Goal: Answer question/provide support: Share knowledge or assist other users

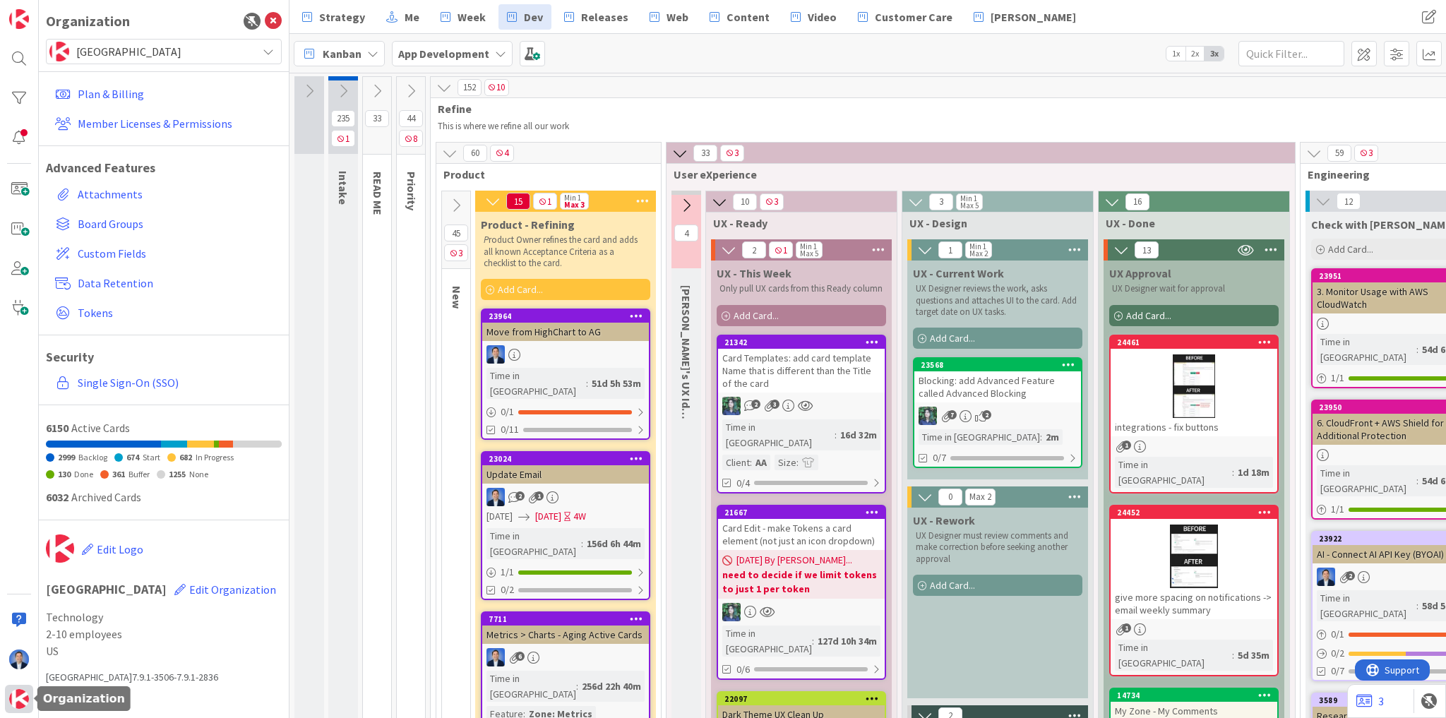
click at [18, 703] on img at bounding box center [19, 699] width 20 height 20
click at [130, 55] on span "[GEOGRAPHIC_DATA]" at bounding box center [163, 52] width 174 height 20
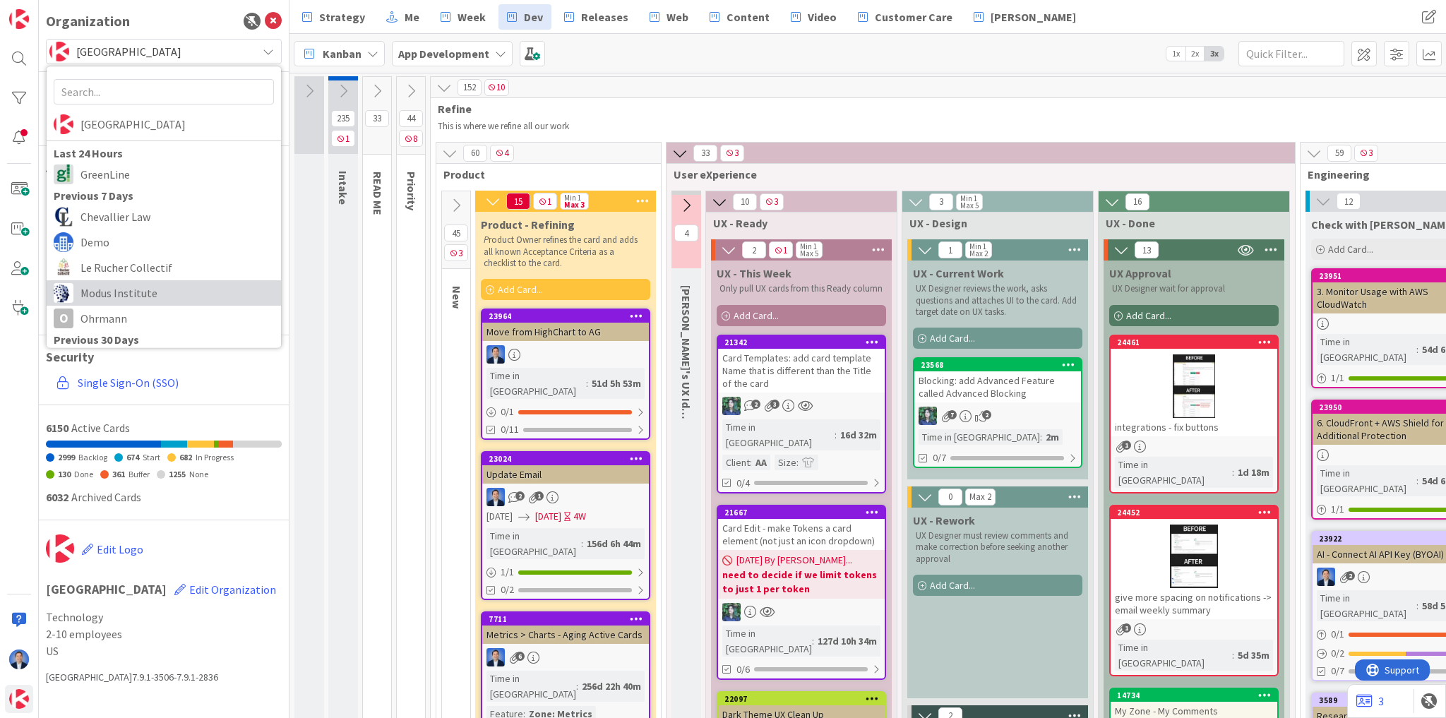
click at [142, 289] on span "Modus Institute" at bounding box center [176, 292] width 193 height 21
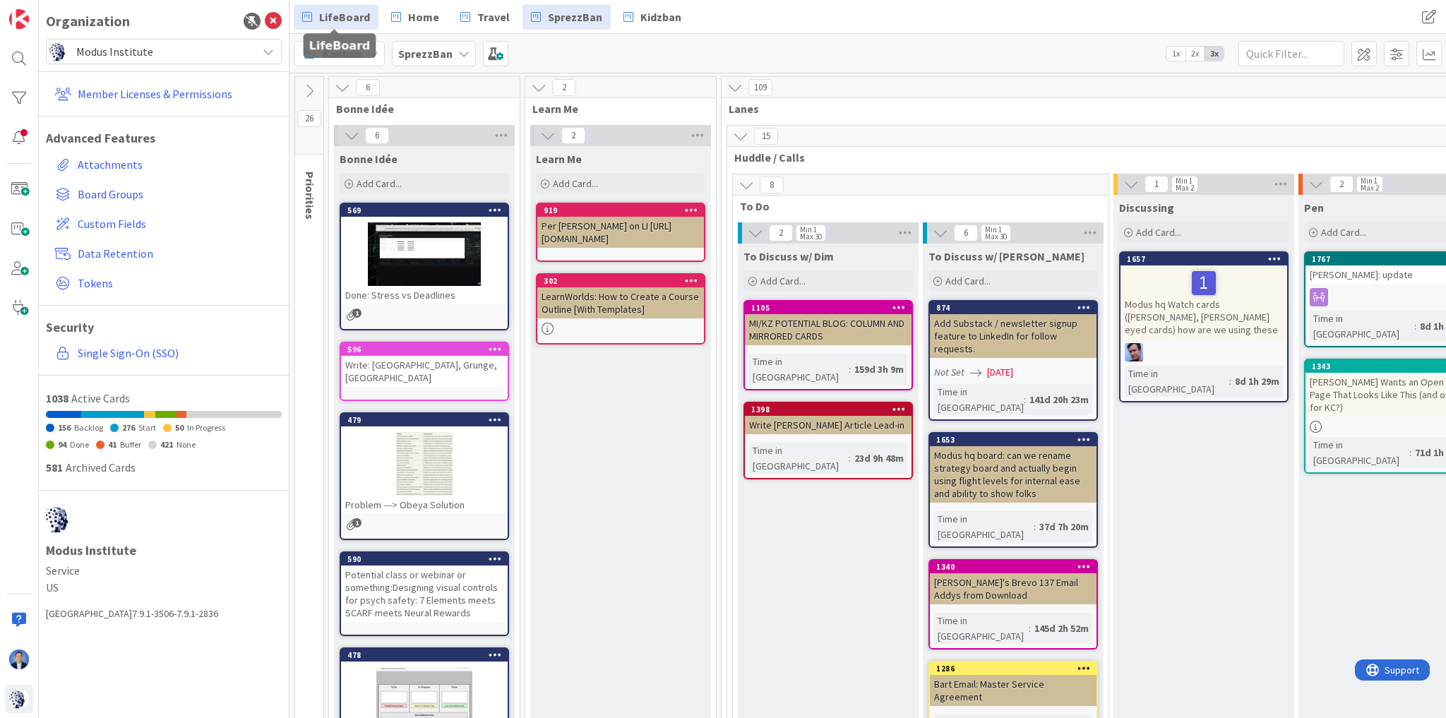
click at [351, 15] on span "LifeBoard" at bounding box center [344, 16] width 51 height 17
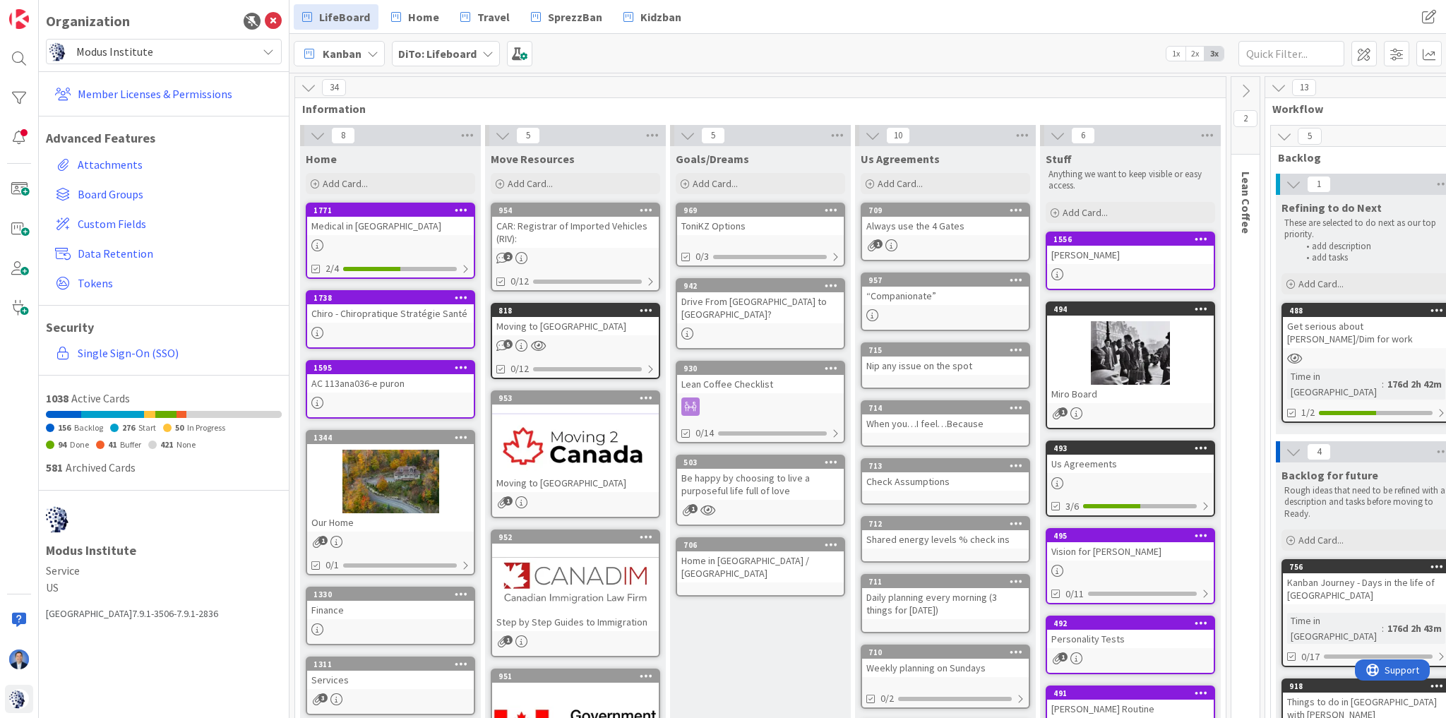
click at [386, 220] on div "Medical in [GEOGRAPHIC_DATA]" at bounding box center [390, 226] width 167 height 18
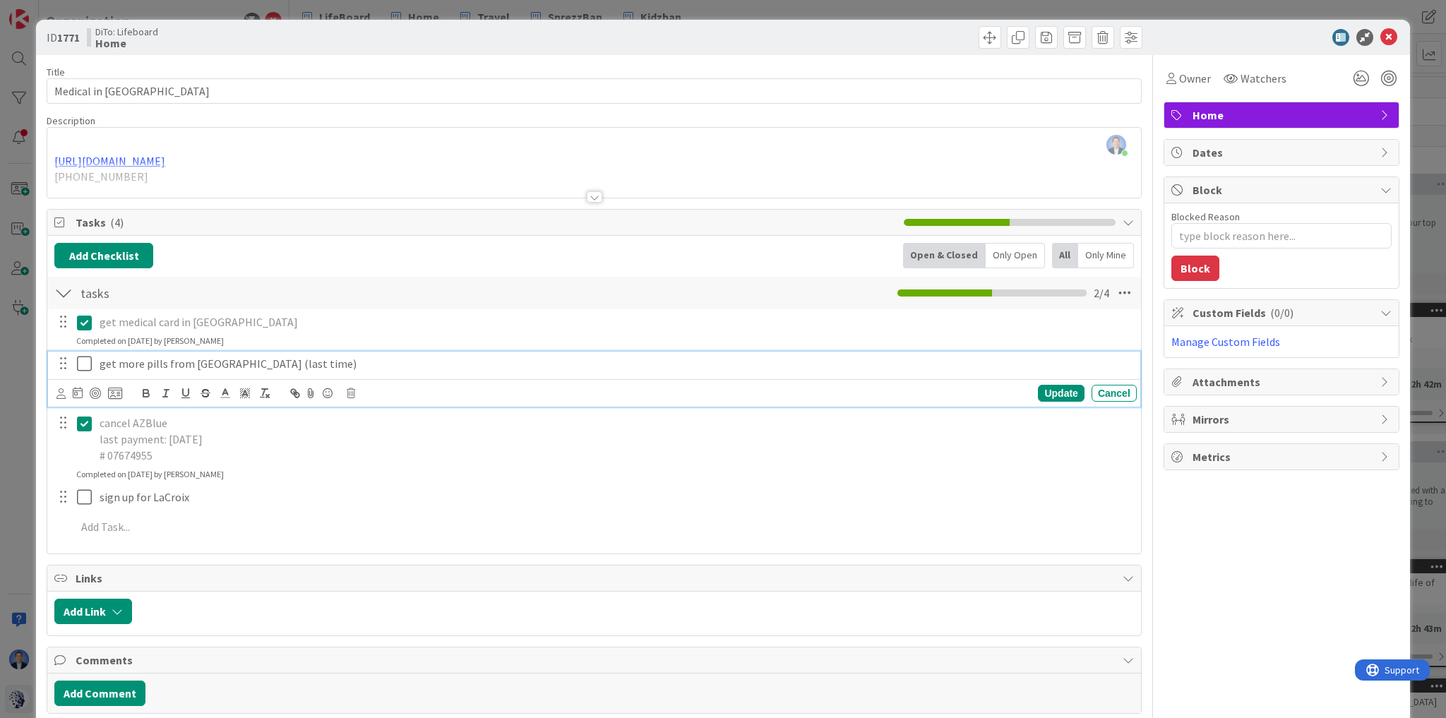
click at [83, 362] on icon at bounding box center [87, 363] width 21 height 17
type textarea "x"
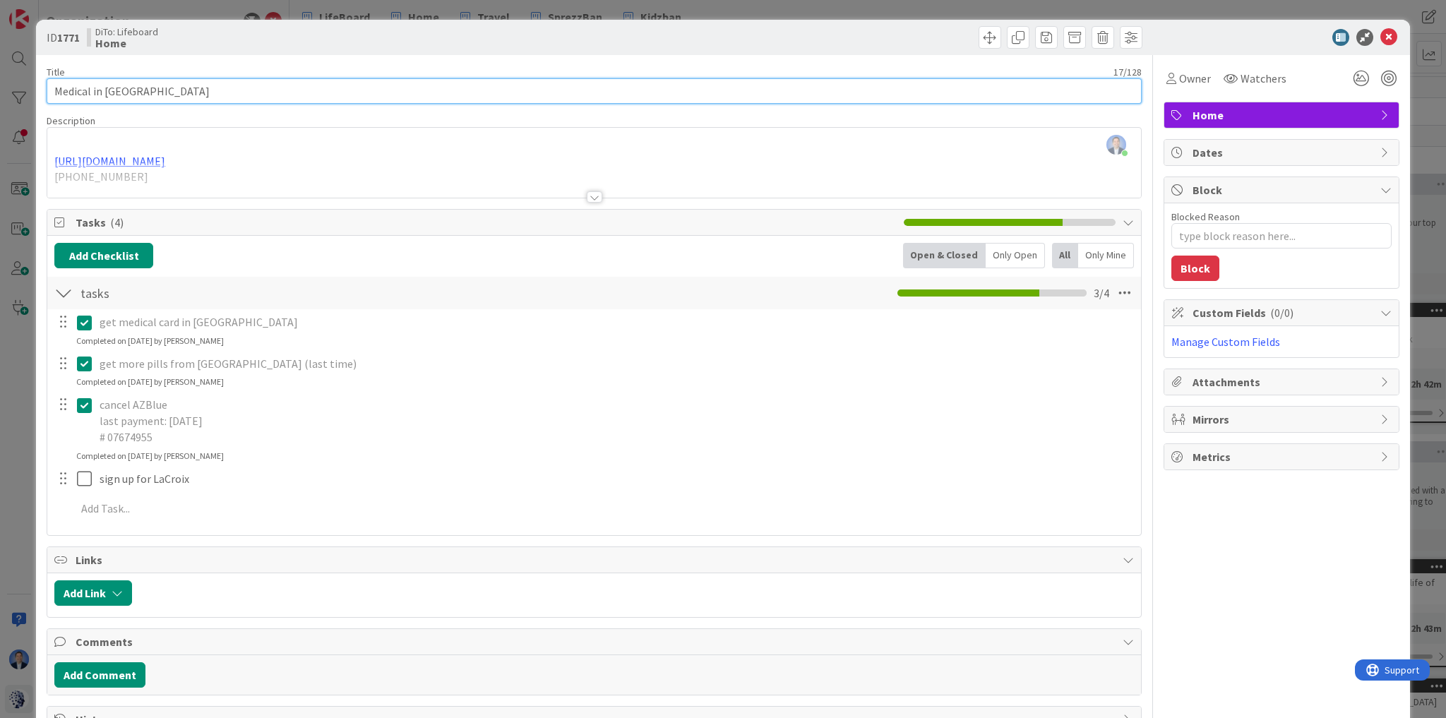
click at [220, 92] on input "Medical in [GEOGRAPHIC_DATA]" at bounding box center [594, 90] width 1095 height 25
type input "Medical in [GEOGRAPHIC_DATA]"
type textarea "x"
type input "Medical in [GEOGRAPHIC_DATA]"
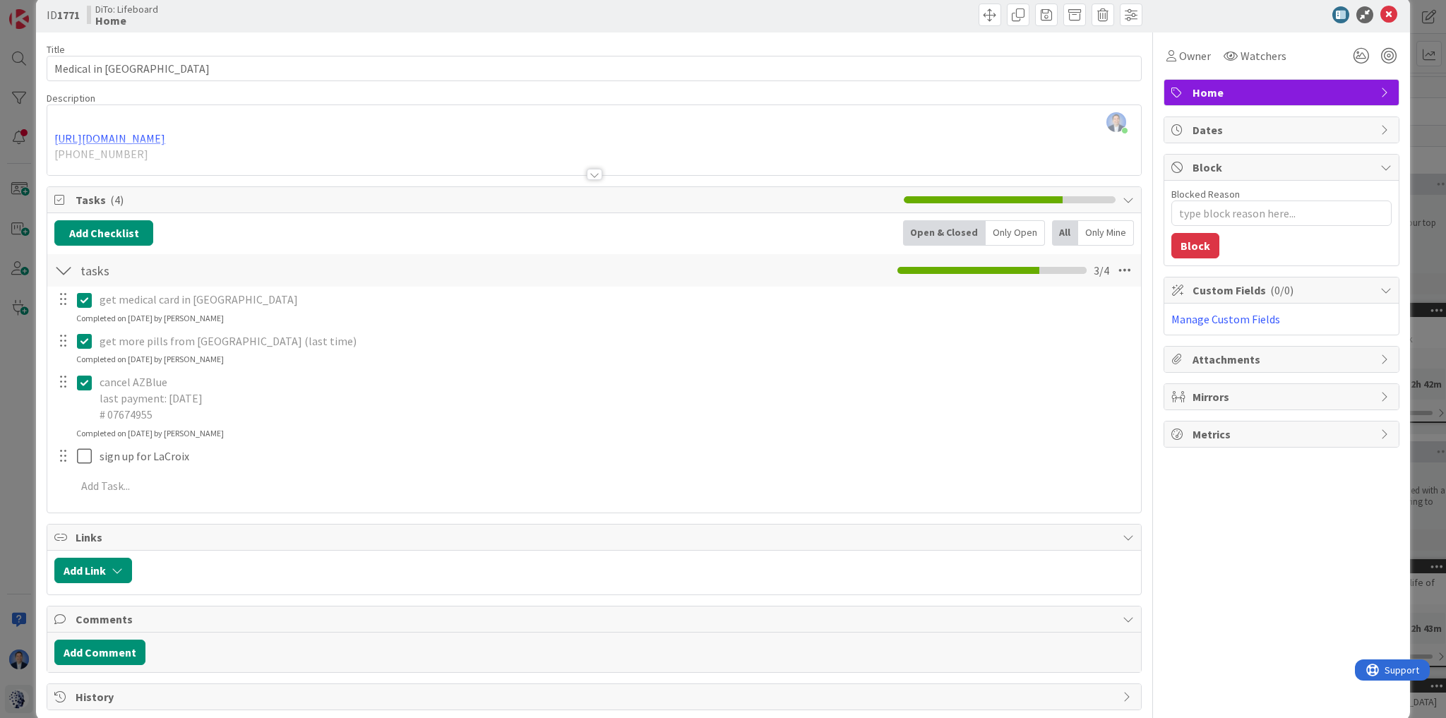
scroll to position [42, 0]
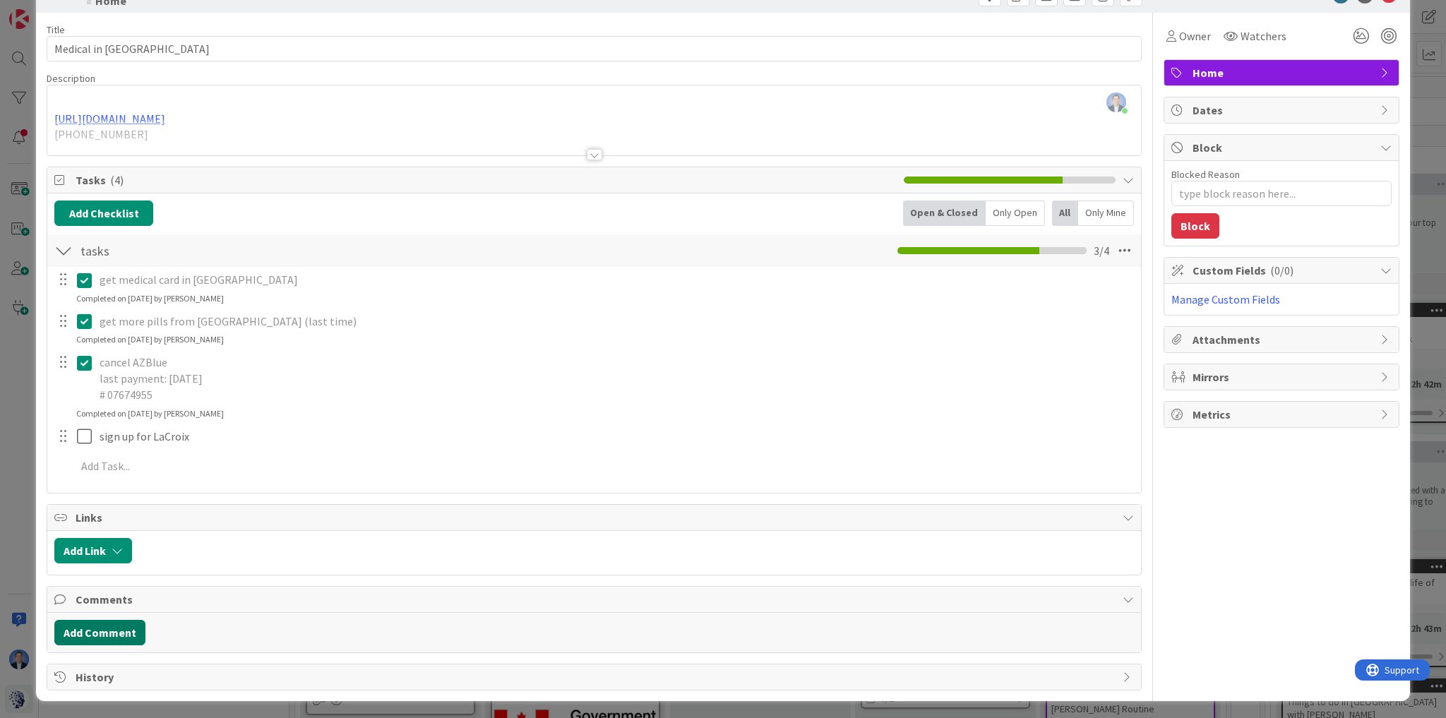
click at [112, 635] on button "Add Comment" at bounding box center [99, 632] width 91 height 25
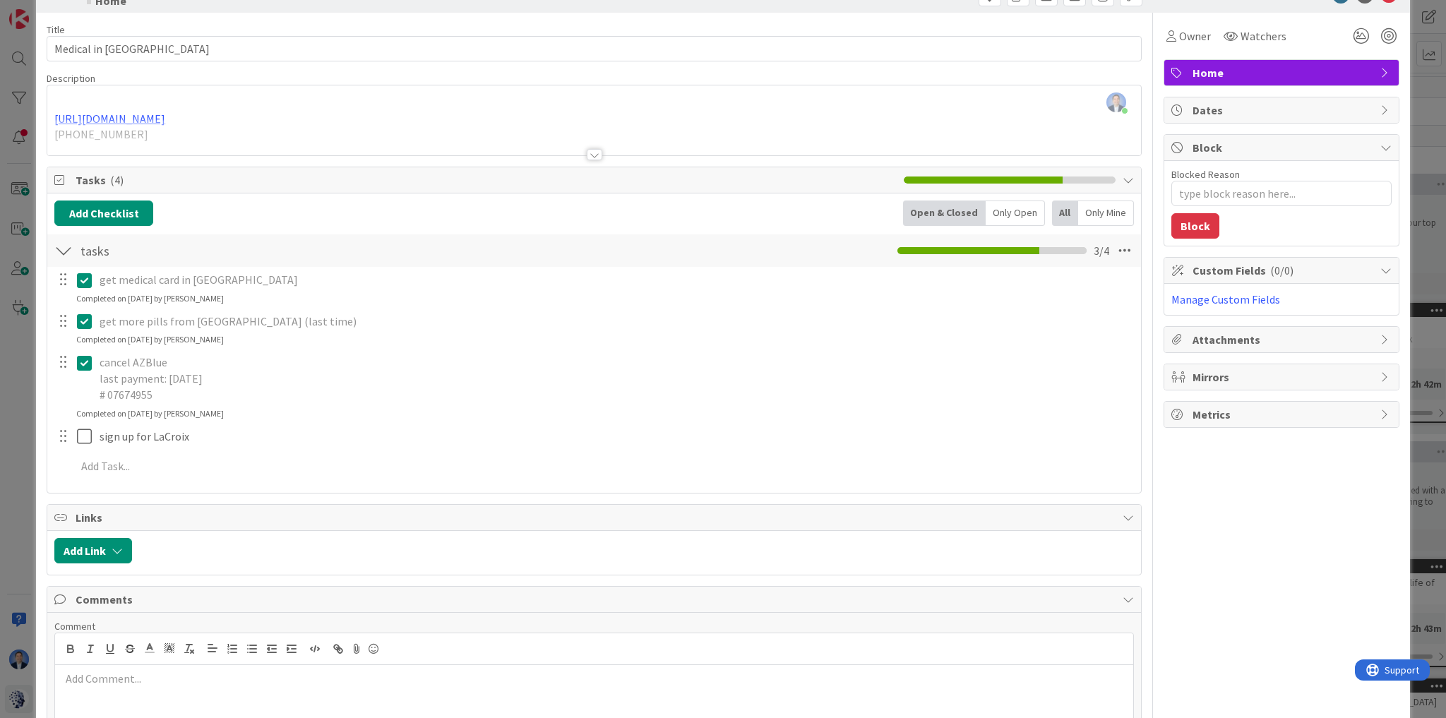
scroll to position [183, 0]
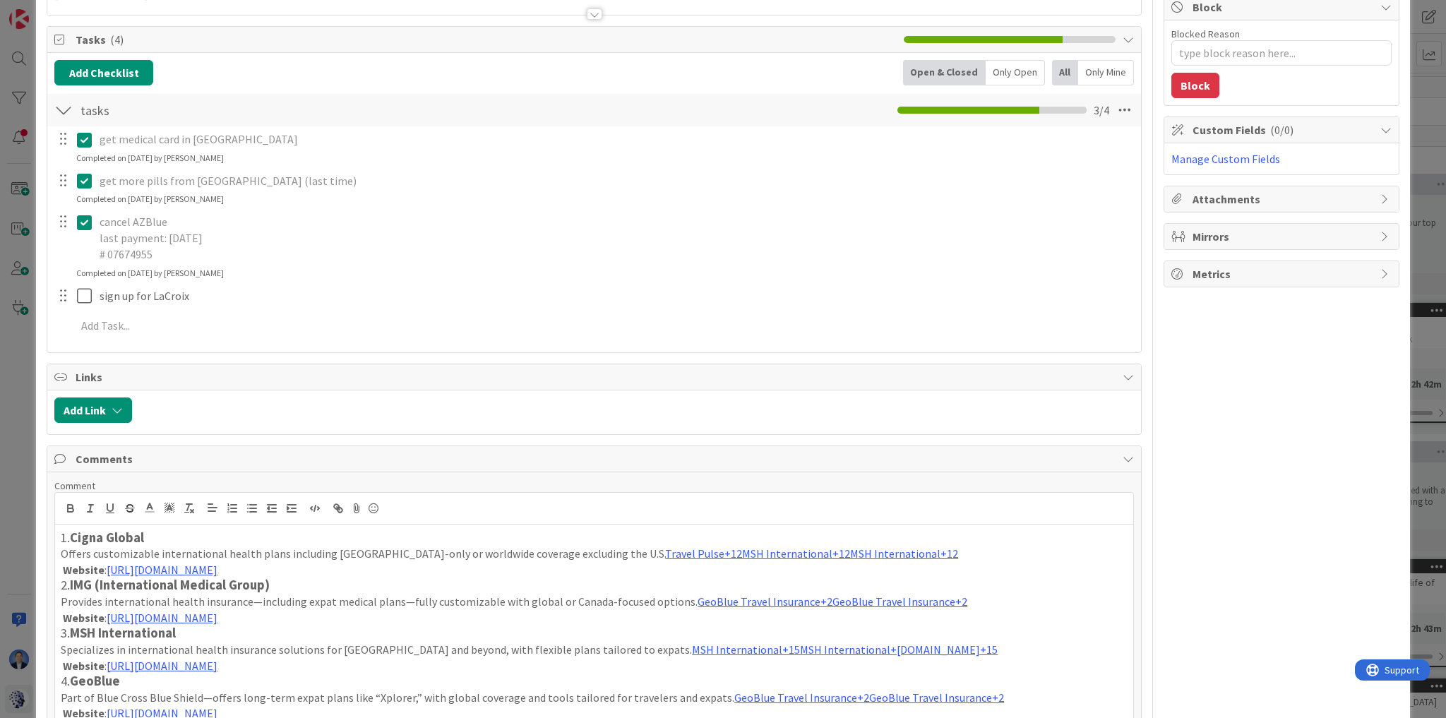
click at [308, 563] on p "Website : [URL][DOMAIN_NAME]" at bounding box center [594, 570] width 1067 height 16
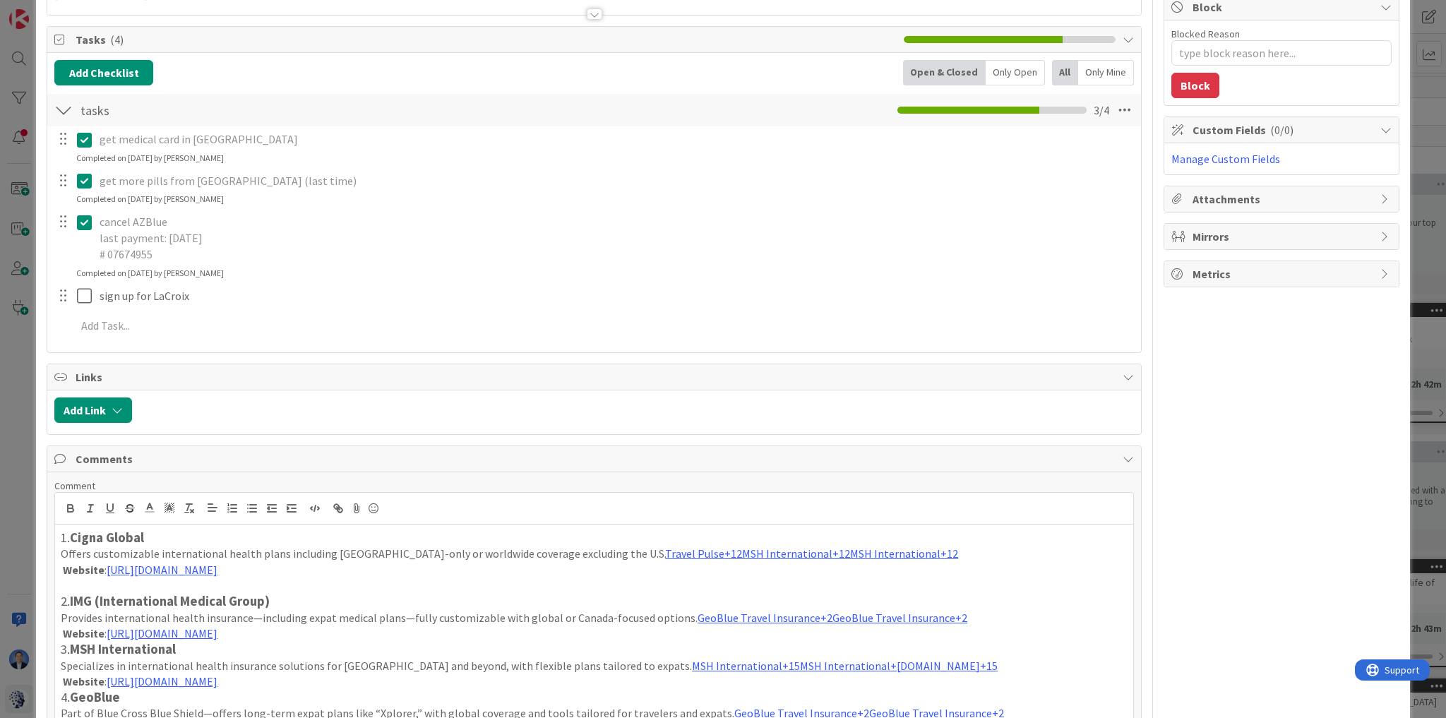
click at [275, 633] on p "Website : [URL][DOMAIN_NAME]" at bounding box center [594, 634] width 1067 height 16
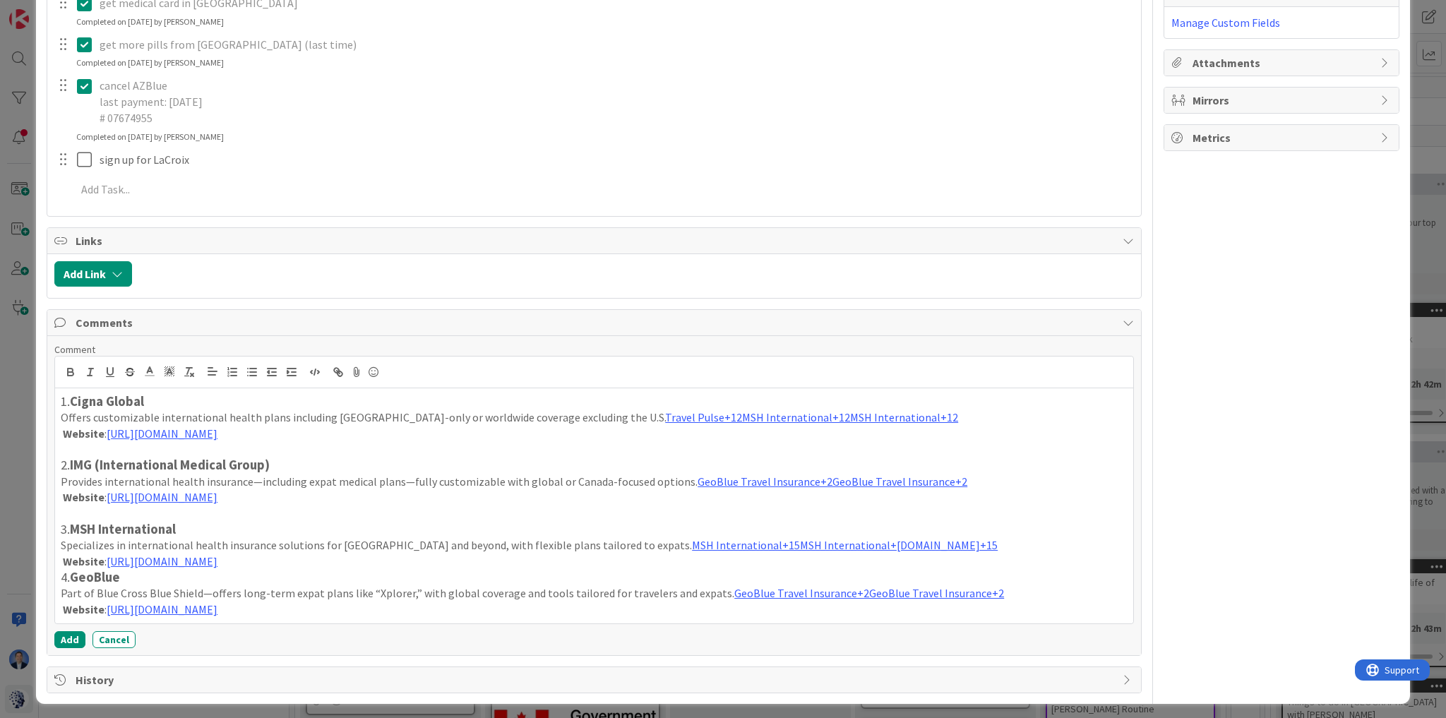
scroll to position [321, 0]
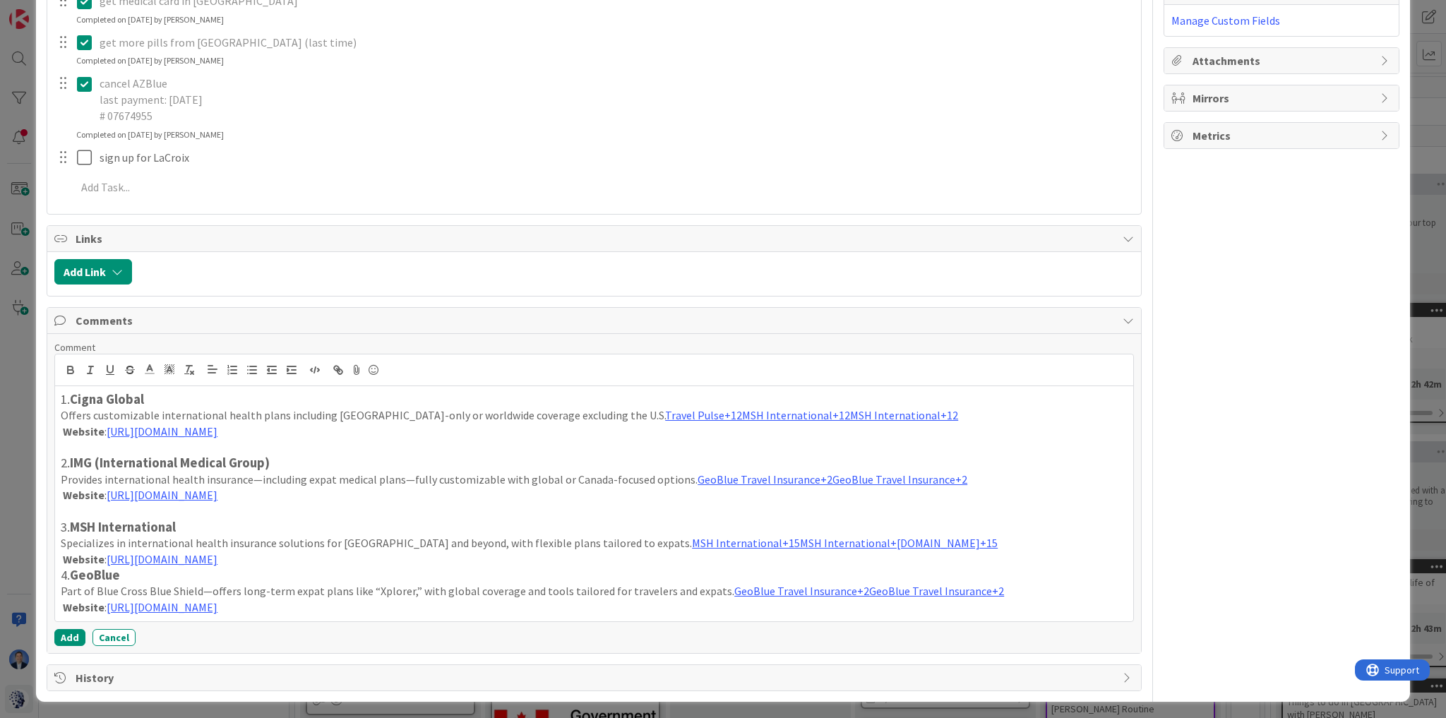
click at [592, 561] on p "Website : [URL][DOMAIN_NAME]" at bounding box center [594, 559] width 1067 height 16
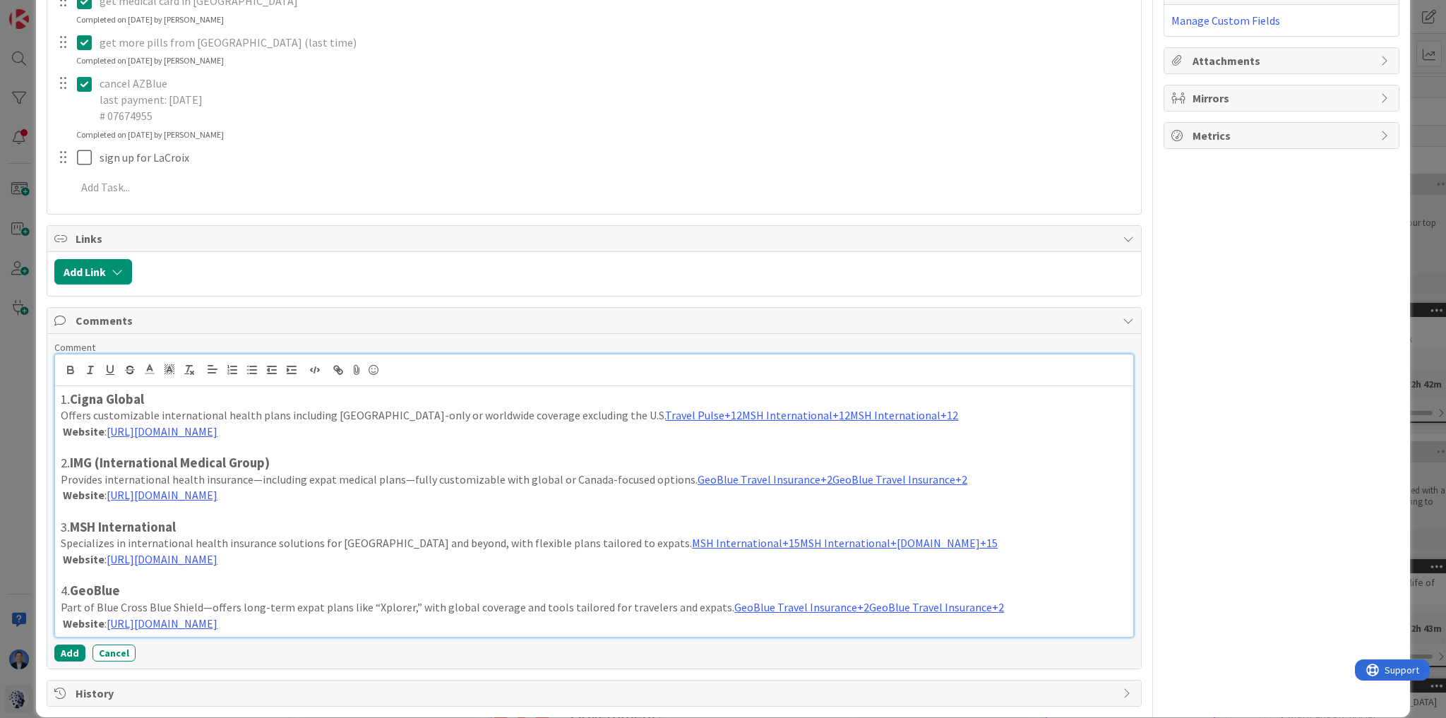
click at [63, 395] on h3 "1. Cigna Global" at bounding box center [594, 400] width 1067 height 16
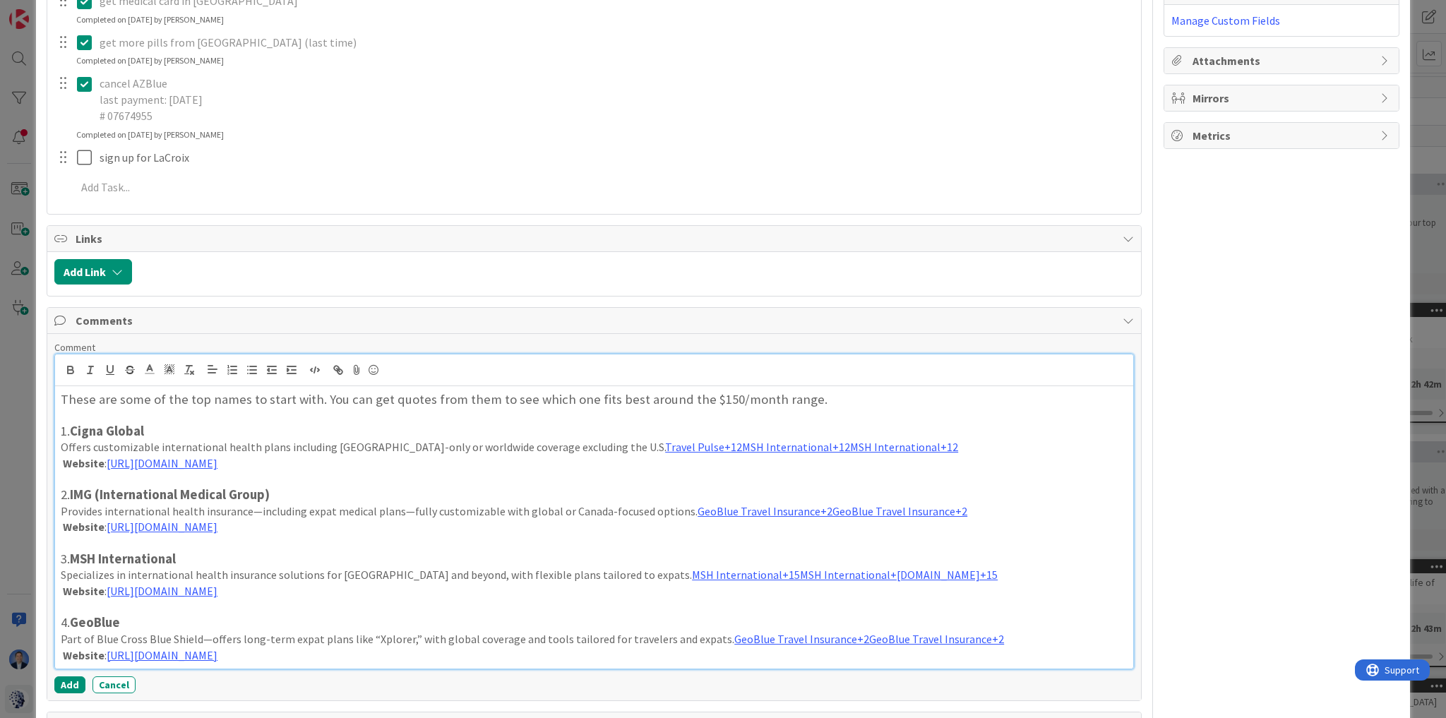
click at [62, 392] on h3 "These are some of the top names to start with. You can get quotes from them to …" at bounding box center [594, 400] width 1067 height 16
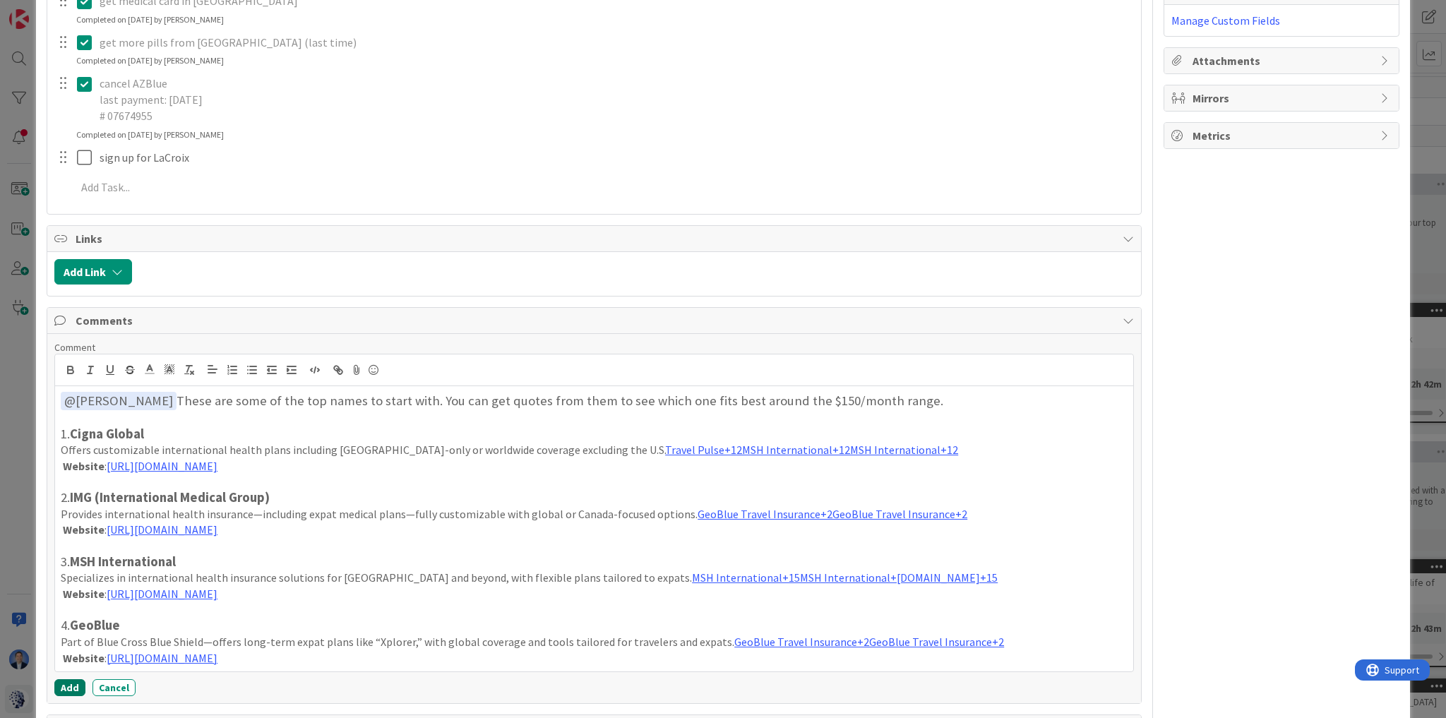
click at [65, 686] on button "Add" at bounding box center [69, 687] width 31 height 17
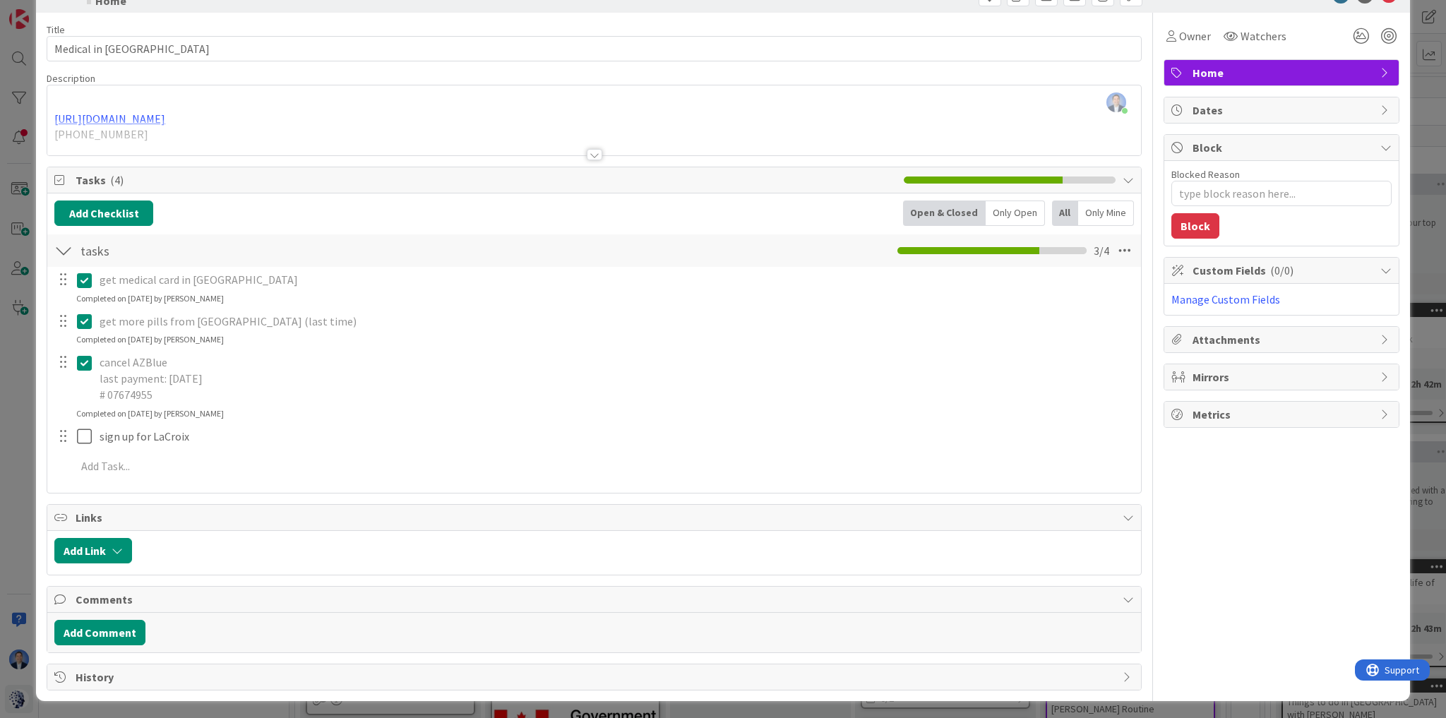
type textarea "x"
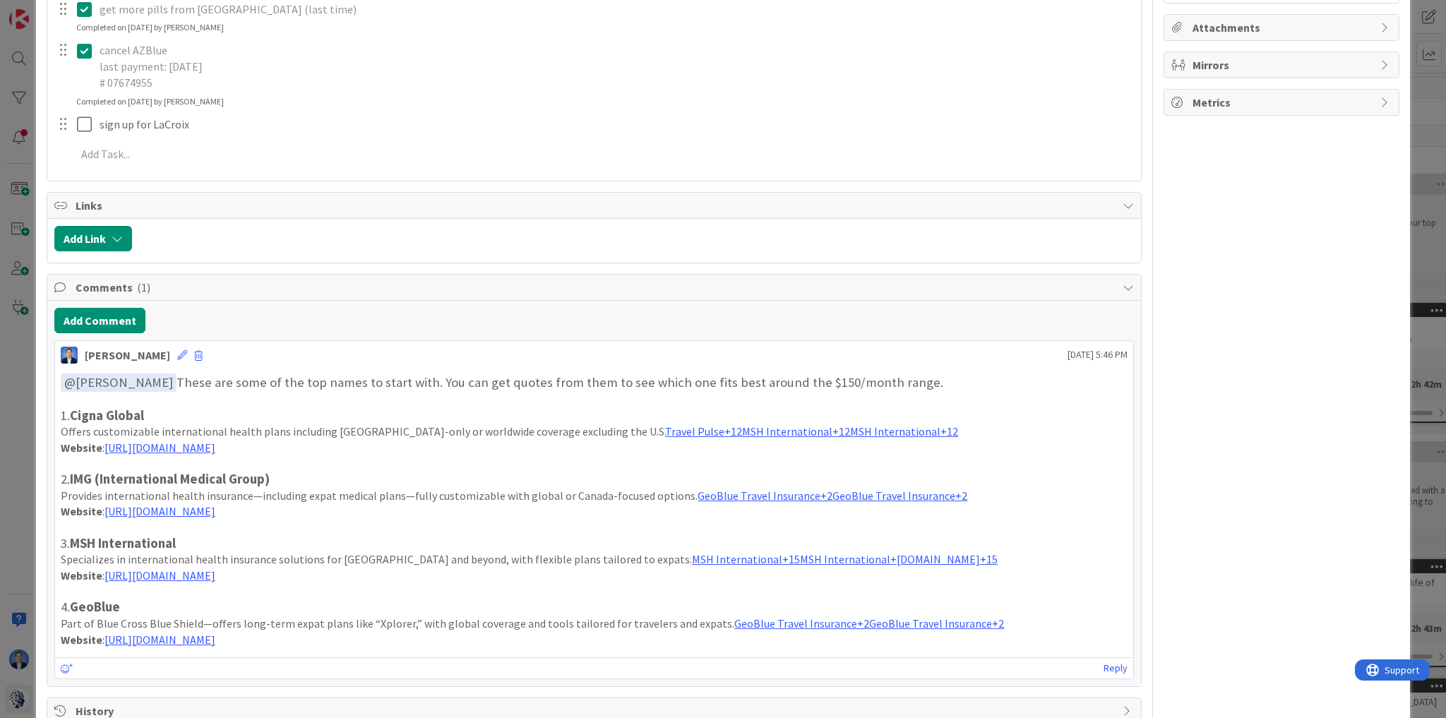
scroll to position [388, 0]
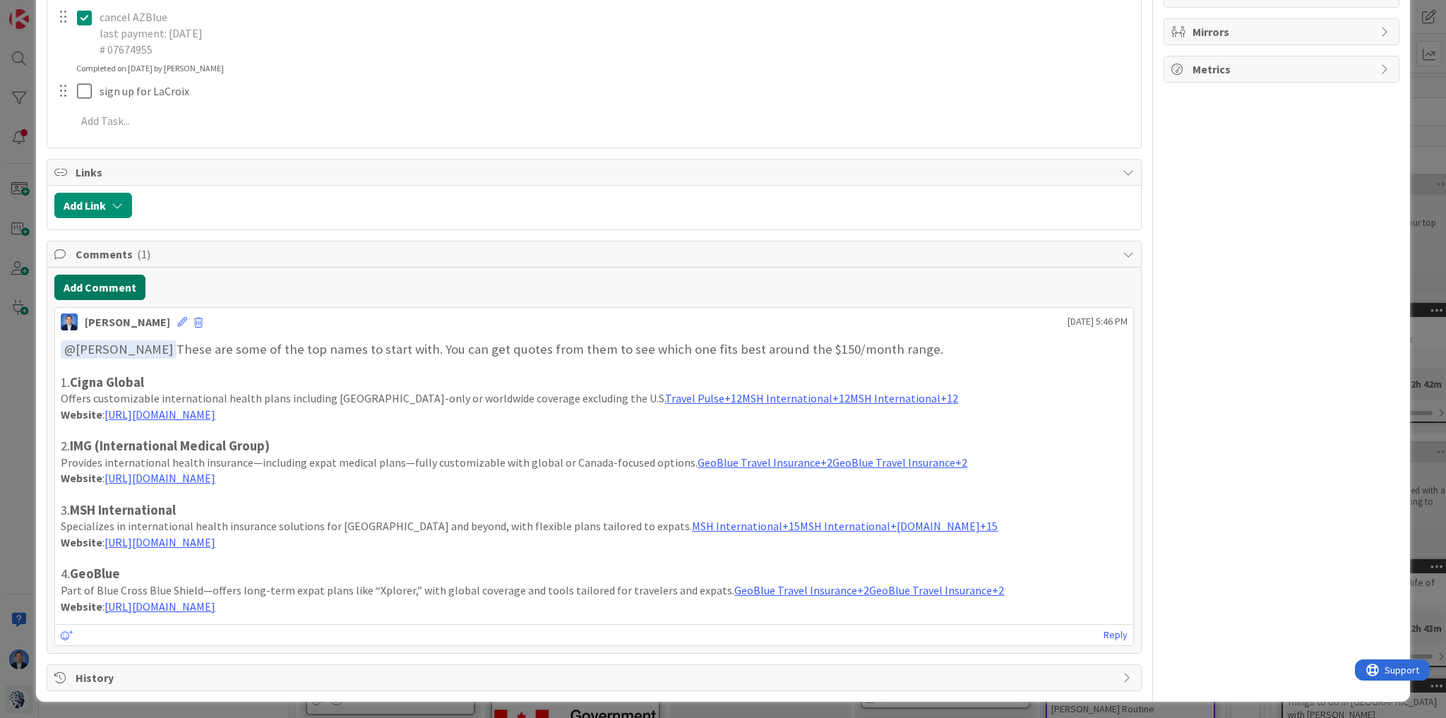
click at [109, 278] on button "Add Comment" at bounding box center [99, 287] width 91 height 25
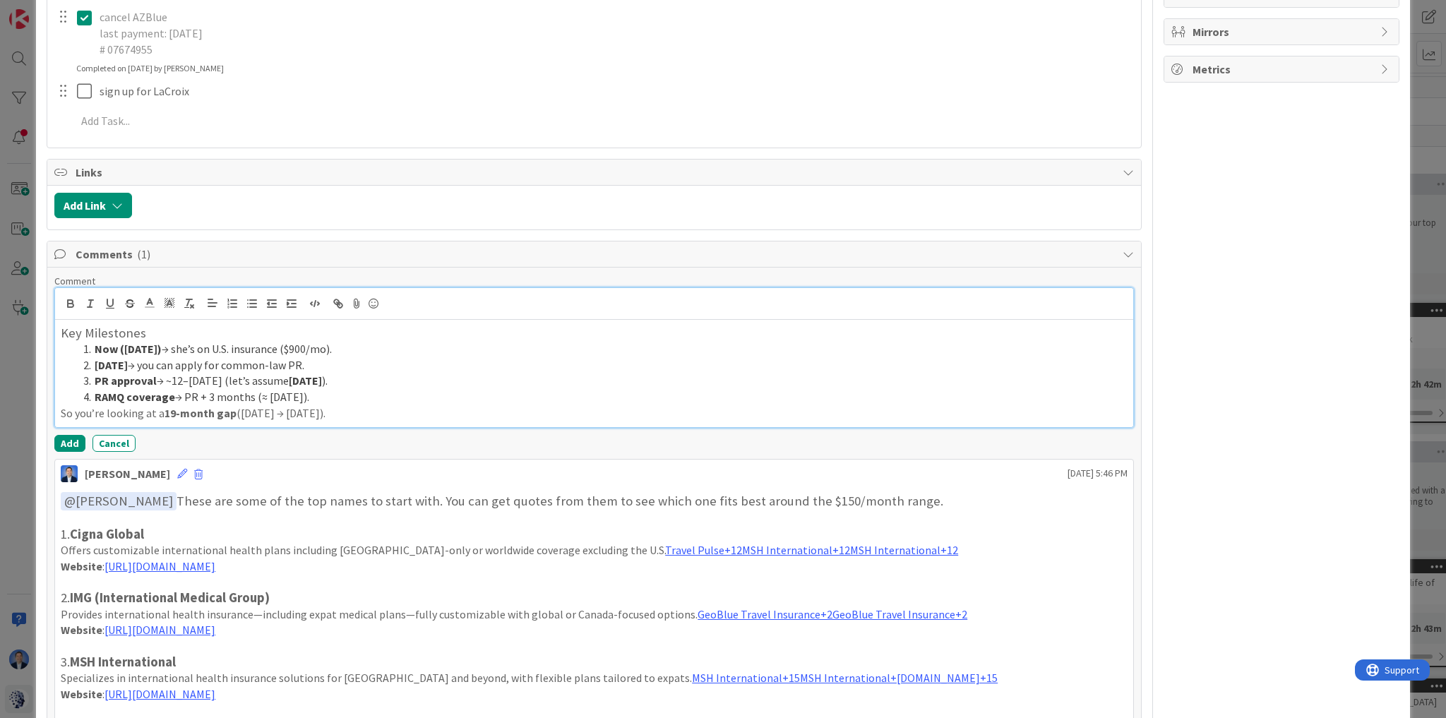
click at [414, 401] on li "RAMQ coverage → PR + 3 months (≈ [DATE])." at bounding box center [603, 397] width 1050 height 16
click at [410, 408] on p "So you’re looking at a 19-month gap ([DATE] → [DATE])." at bounding box center [594, 413] width 1067 height 16
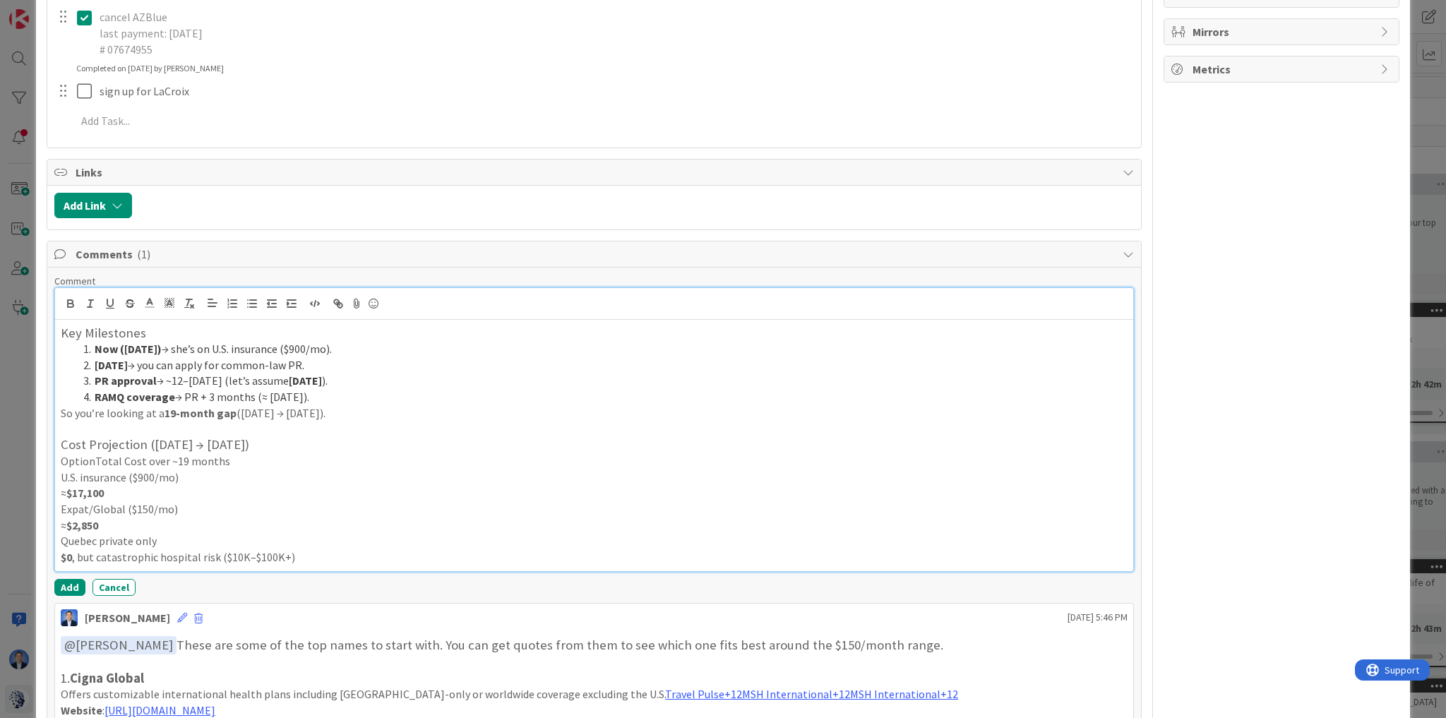
click at [179, 473] on p "U.S. insurance ($900/mo)" at bounding box center [594, 478] width 1067 height 16
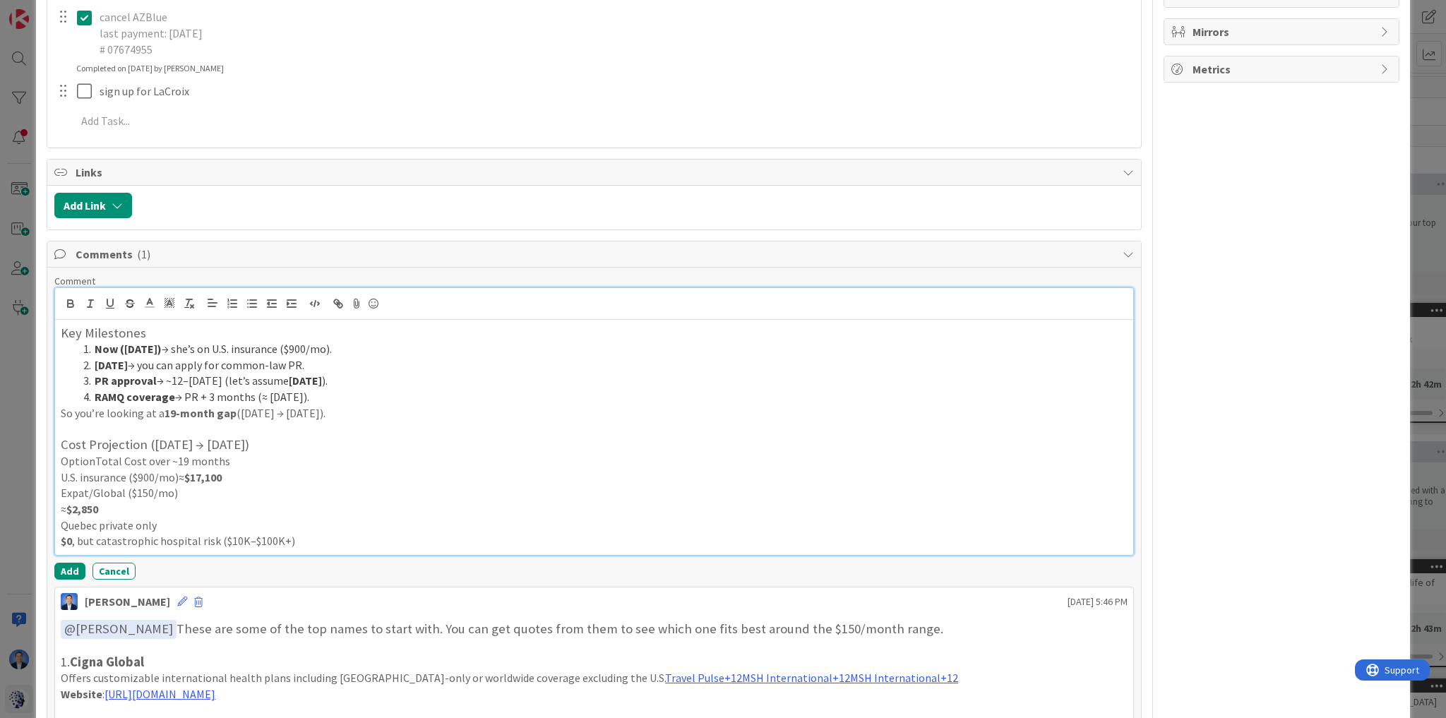
click at [192, 486] on p "Expat/Global ($150/mo)" at bounding box center [594, 493] width 1067 height 16
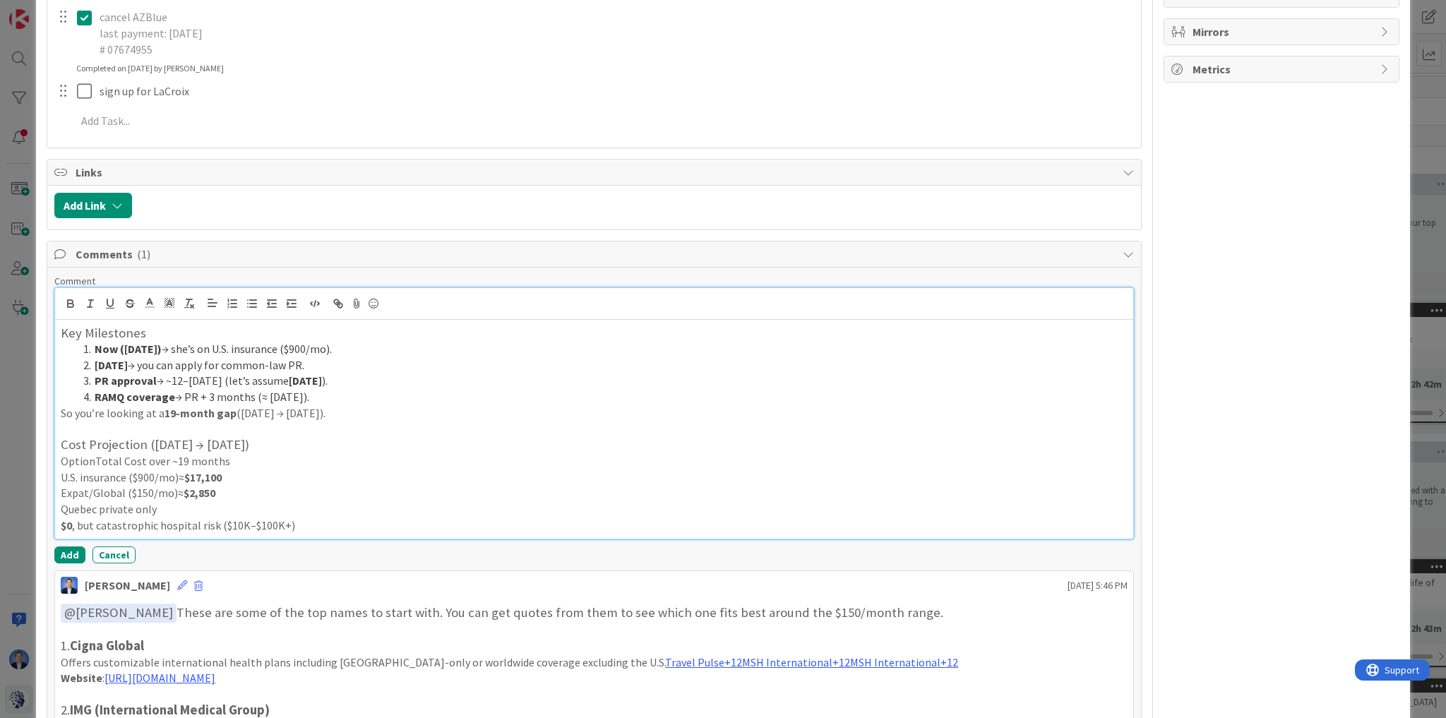
click at [209, 512] on p "Quebec private only" at bounding box center [594, 509] width 1067 height 16
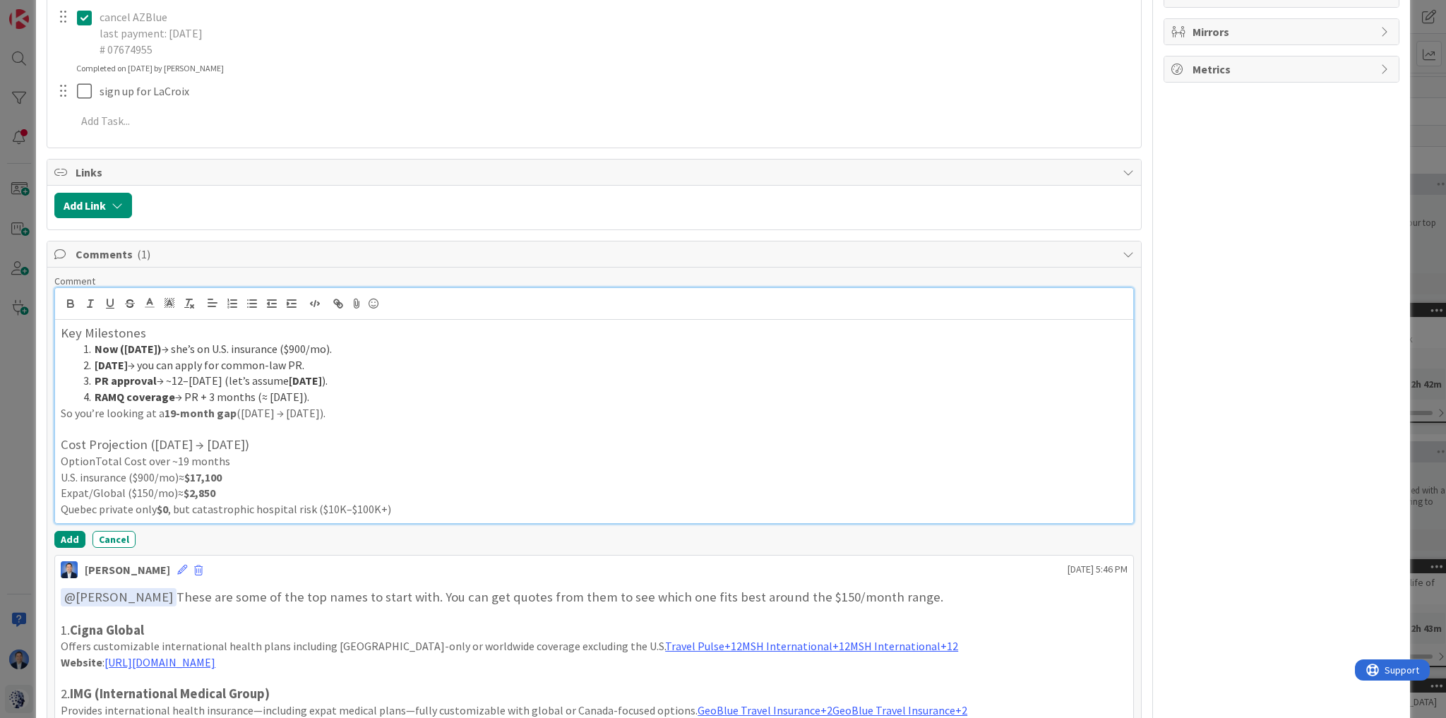
click at [443, 509] on p "Quebec private only $0 , but catastrophic hospital risk ($10K–$100K+)" at bounding box center [594, 509] width 1067 height 16
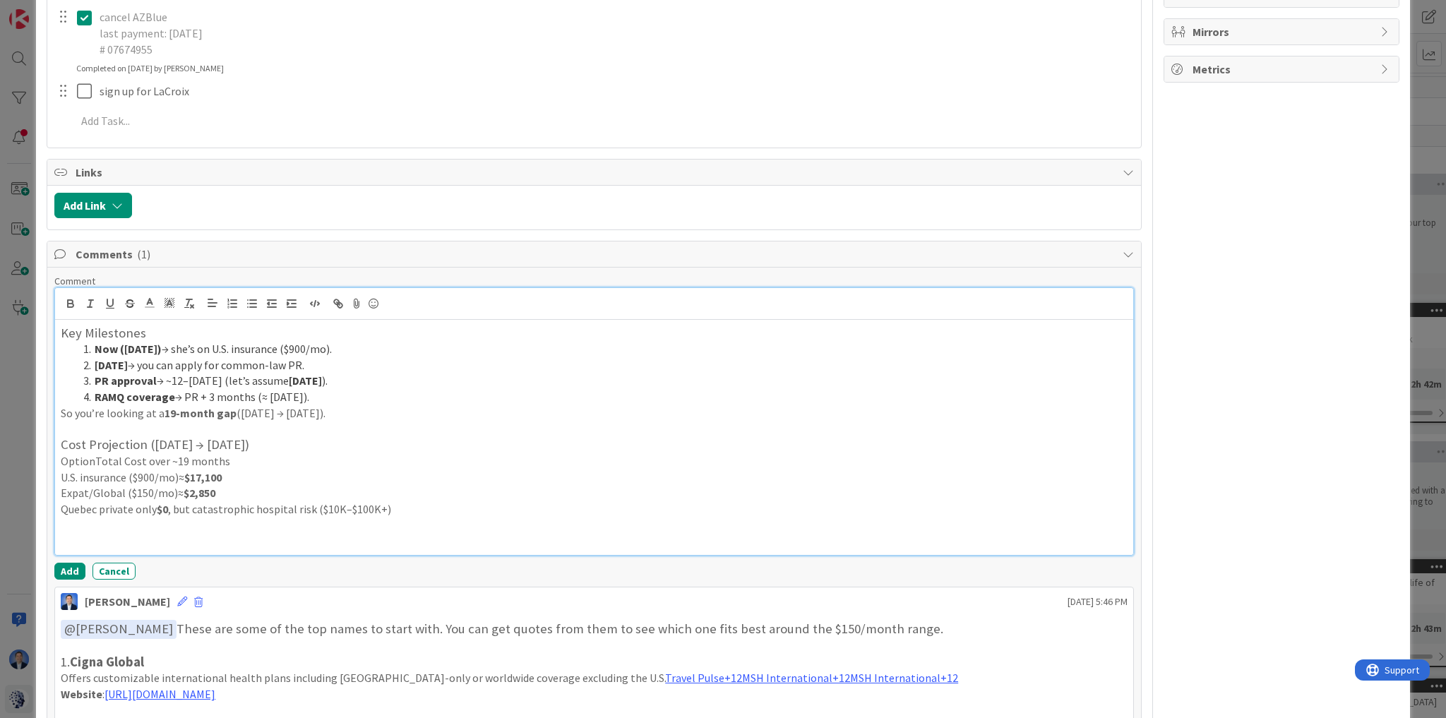
click at [95, 539] on p at bounding box center [594, 541] width 1067 height 16
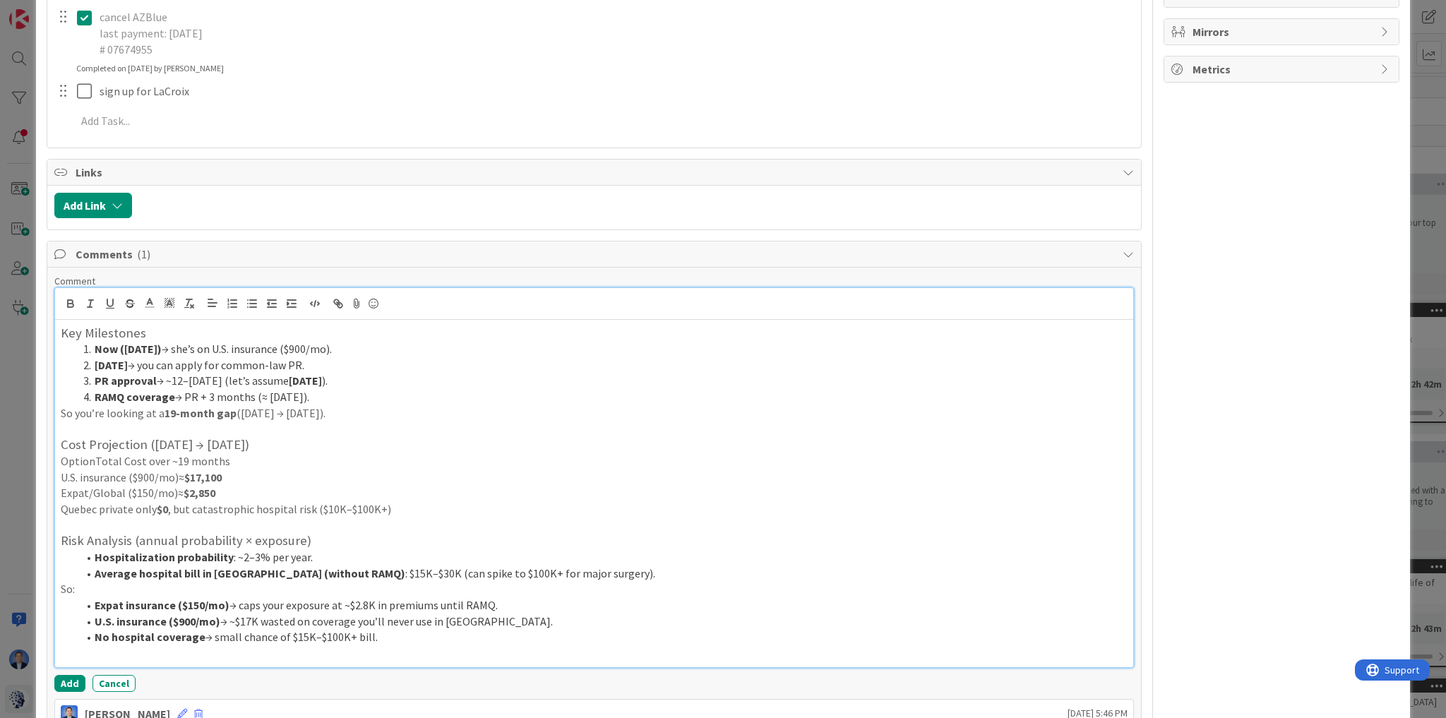
click at [390, 639] on li "No hospital coverage → small chance of $15K–$100K+ bill." at bounding box center [603, 637] width 1050 height 16
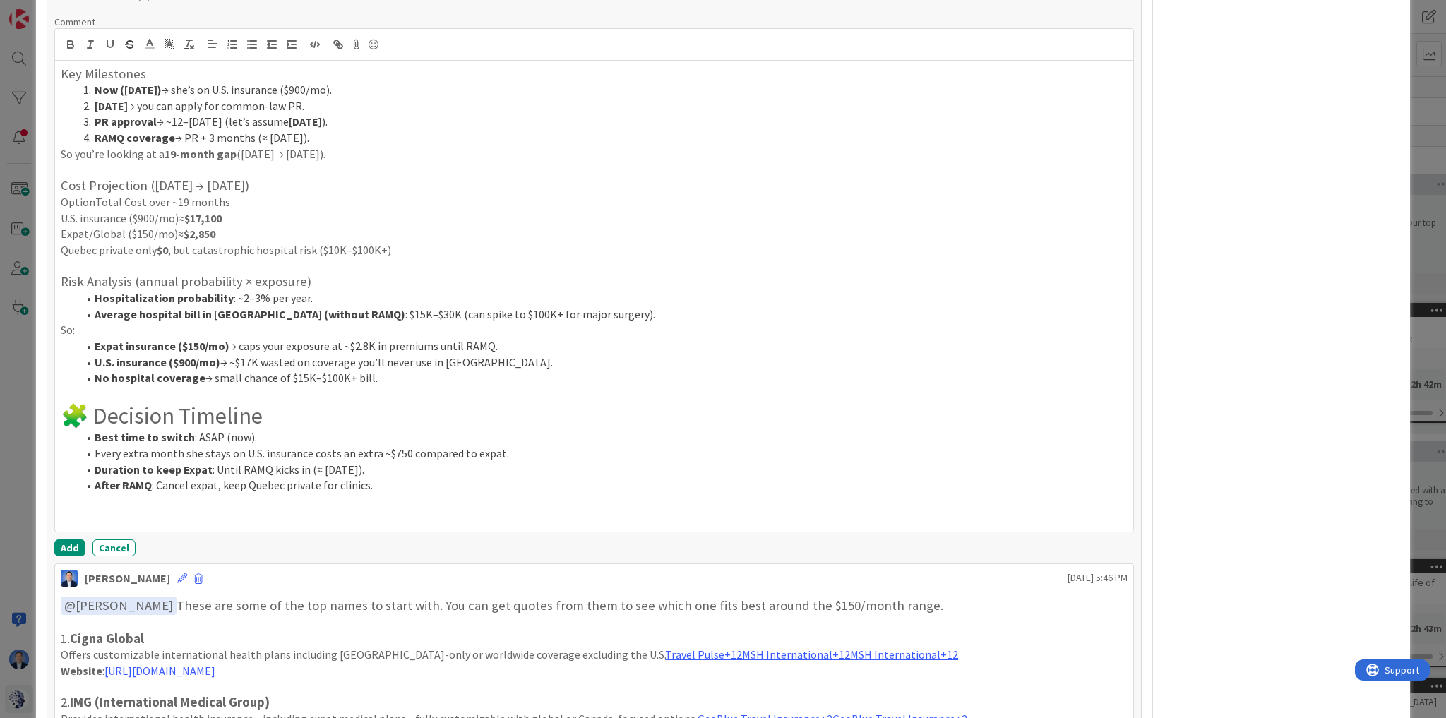
scroll to position [717, 0]
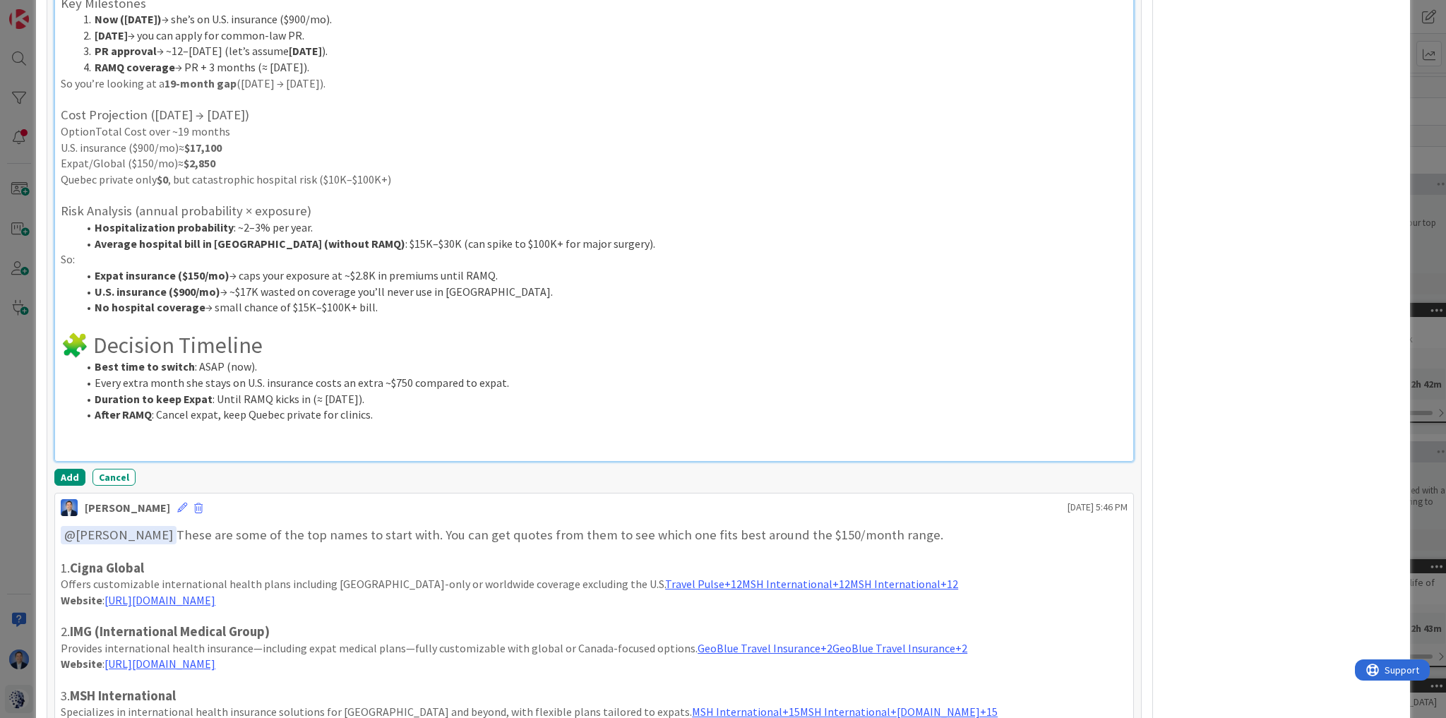
click at [203, 439] on p at bounding box center [594, 447] width 1067 height 16
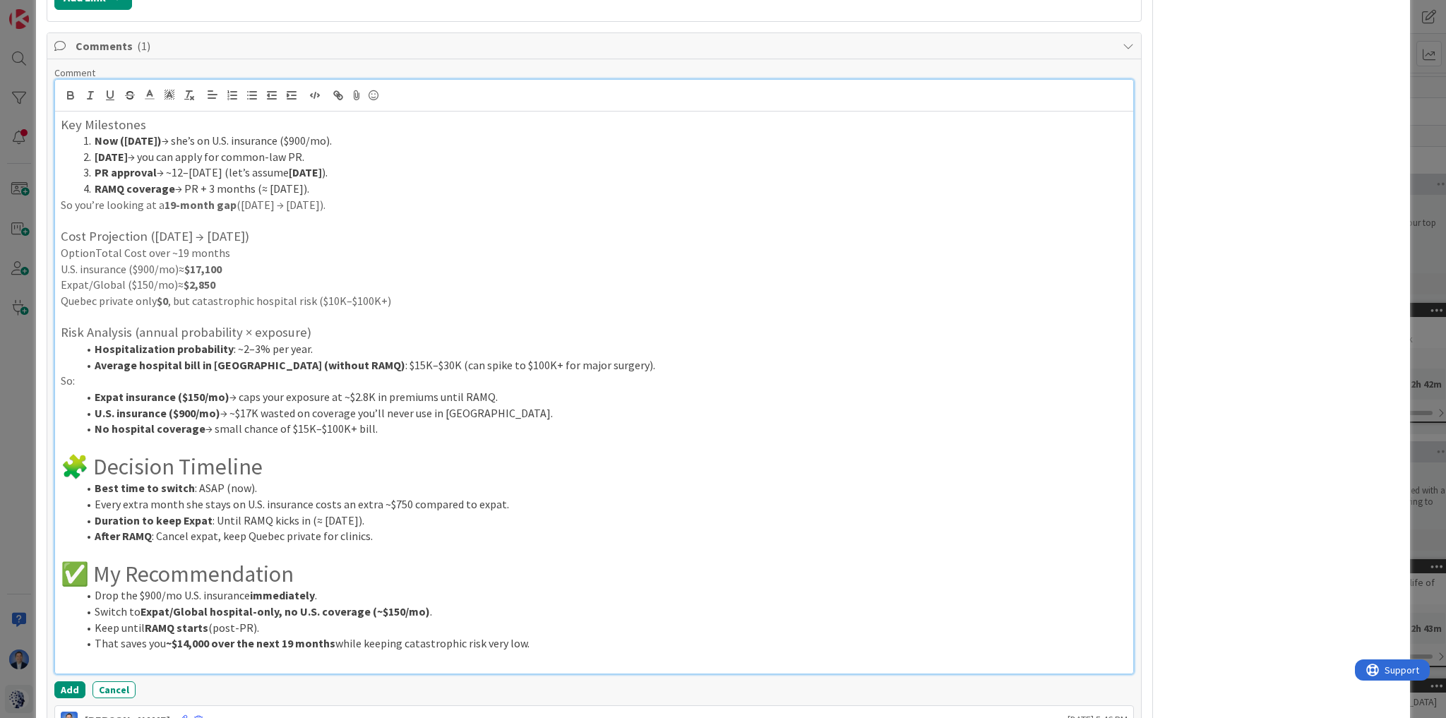
scroll to position [378, 0]
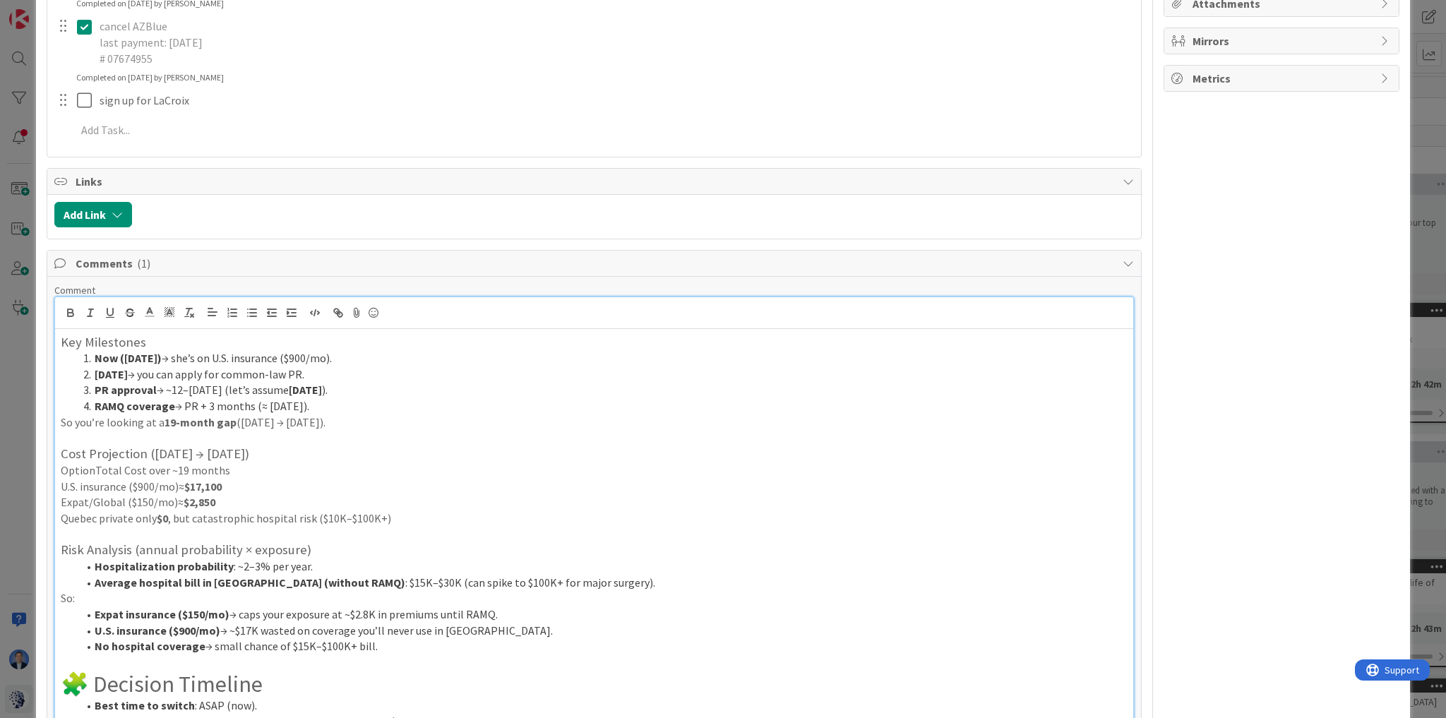
click at [57, 338] on div "Key Milestones Now ([DATE]) → she’s on U.S. insurance ($900/mo). [DATE] → you c…" at bounding box center [594, 610] width 1078 height 562
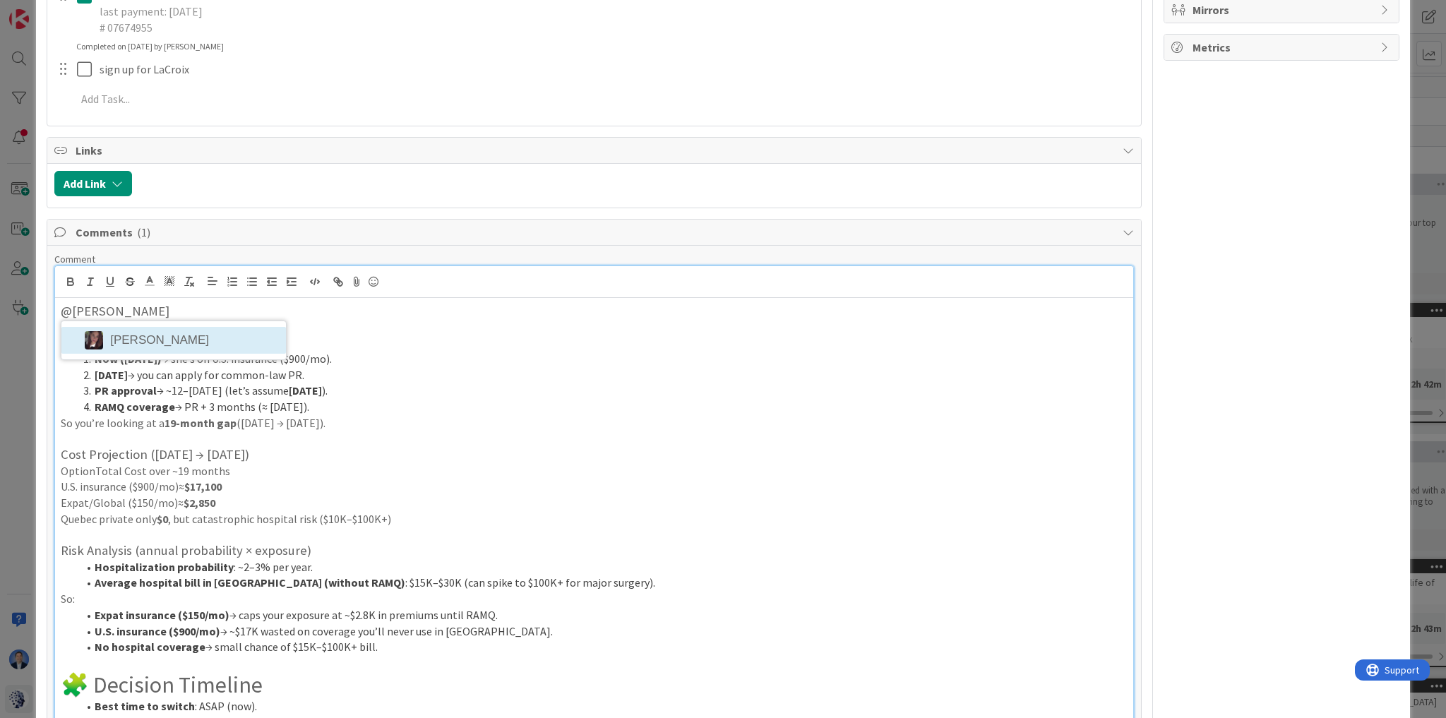
scroll to position [412, 0]
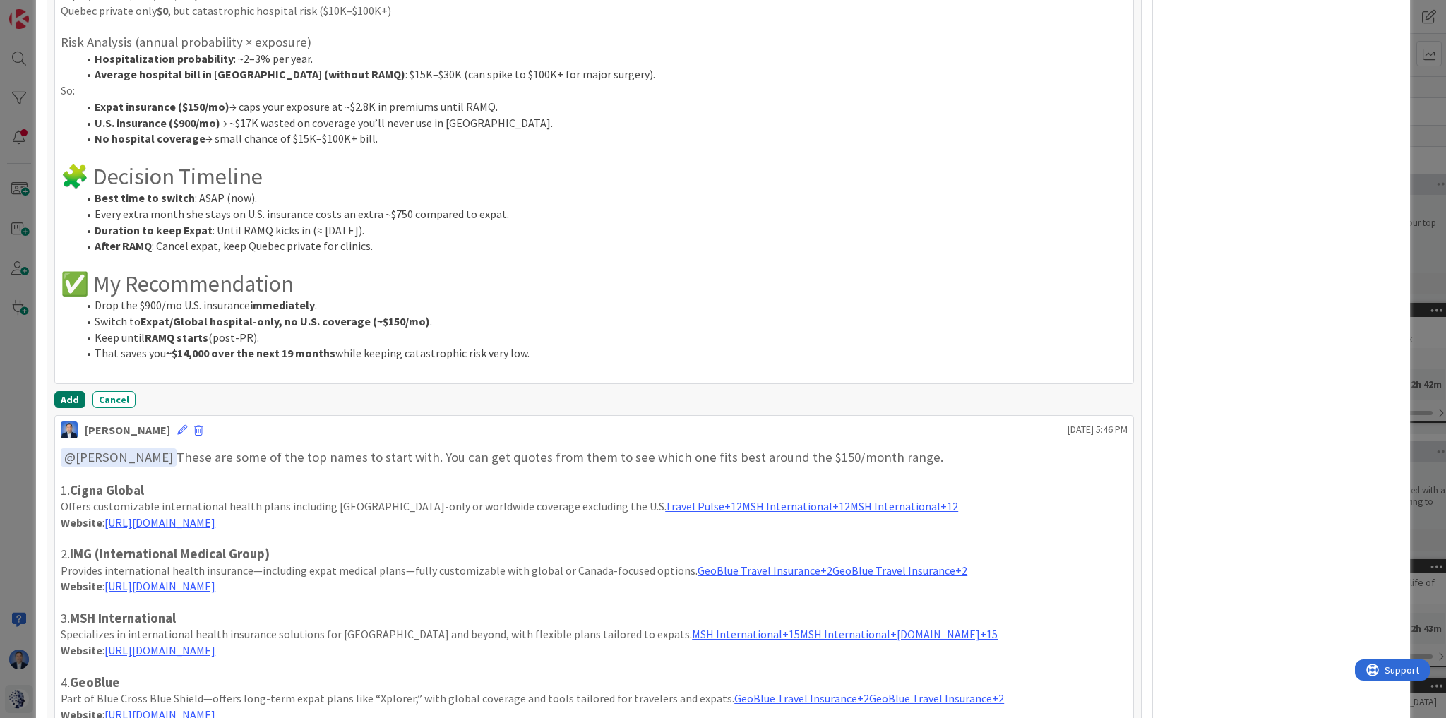
click at [68, 397] on button "Add" at bounding box center [69, 399] width 31 height 17
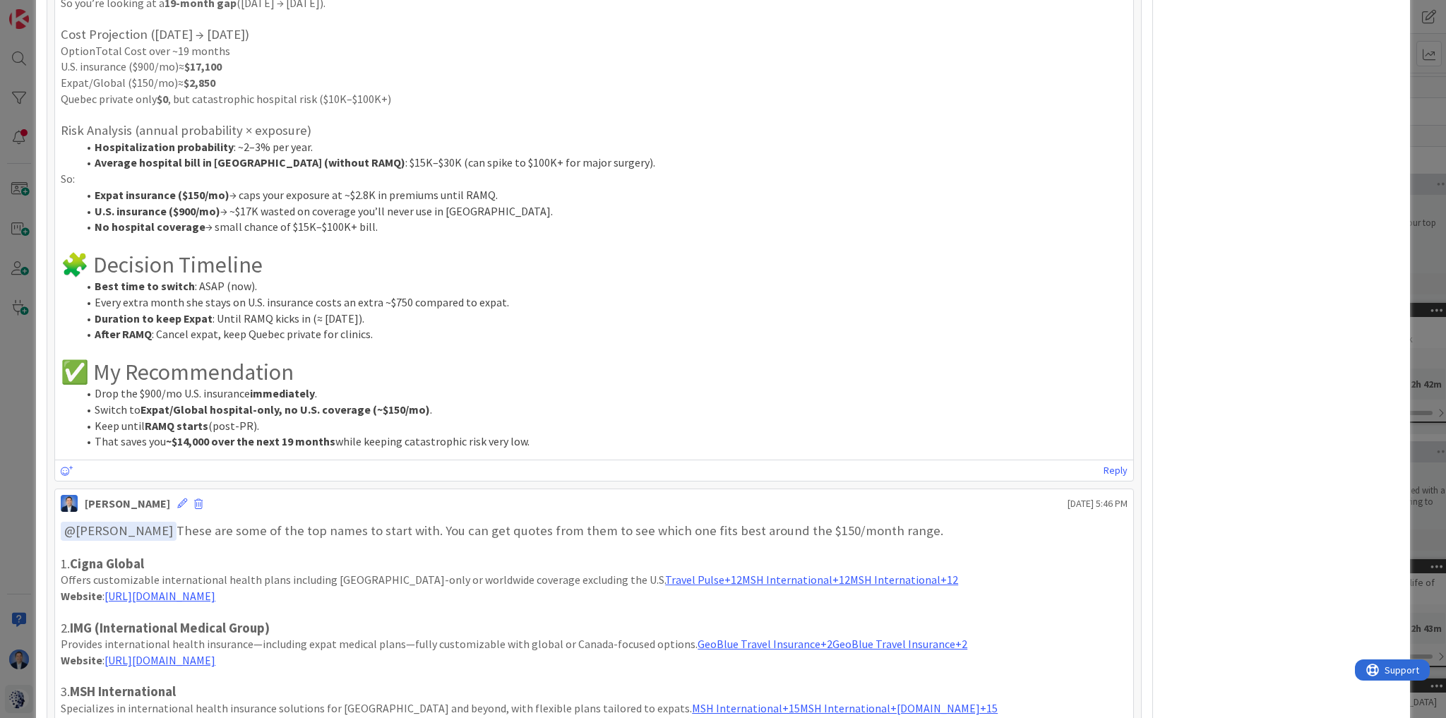
scroll to position [1029, 0]
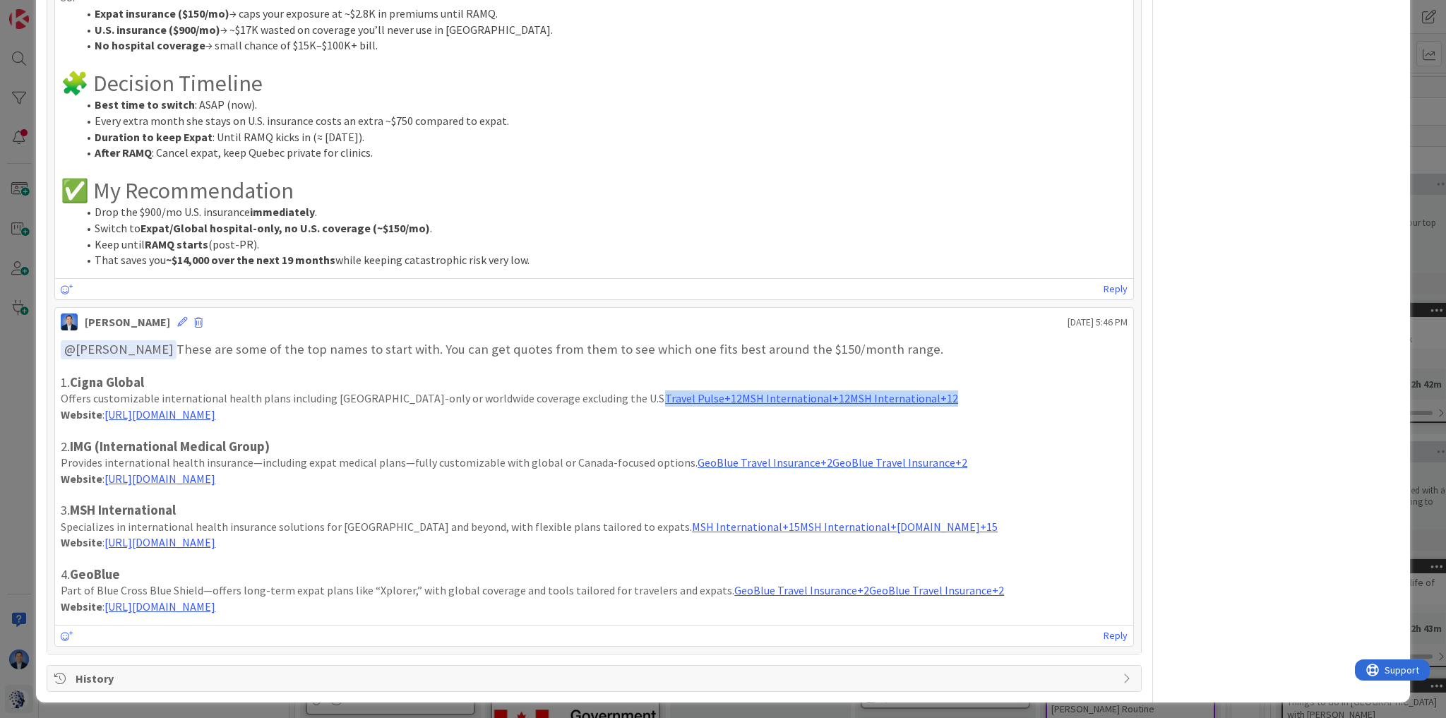
drag, startPoint x: 866, startPoint y: 394, endPoint x: 582, endPoint y: 387, distance: 283.2
click at [582, 390] on p "Offers customizable international health plans including [GEOGRAPHIC_DATA]-only…" at bounding box center [594, 398] width 1067 height 16
click at [187, 317] on icon at bounding box center [182, 322] width 10 height 10
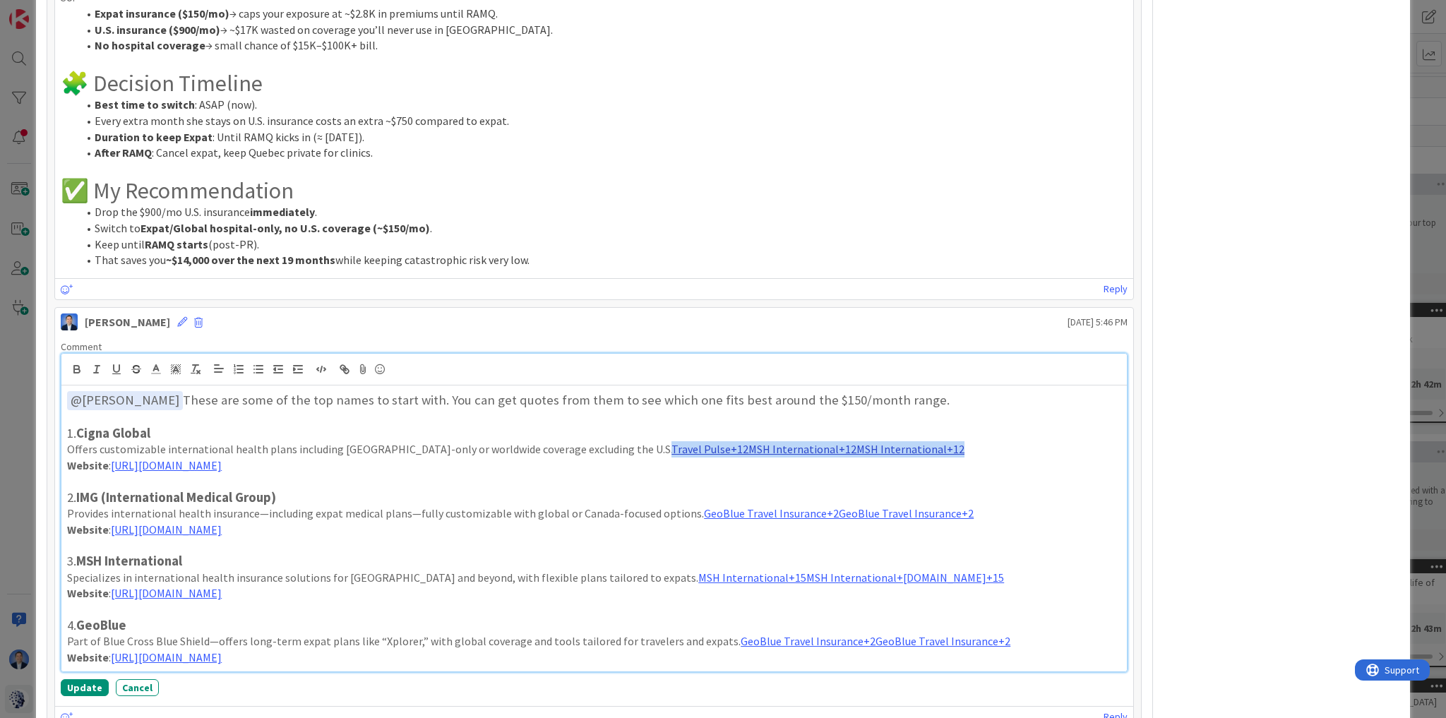
drag, startPoint x: 877, startPoint y: 450, endPoint x: 592, endPoint y: 442, distance: 285.4
click at [592, 442] on p "Offers customizable international health plans including [GEOGRAPHIC_DATA]-only…" at bounding box center [594, 449] width 1054 height 16
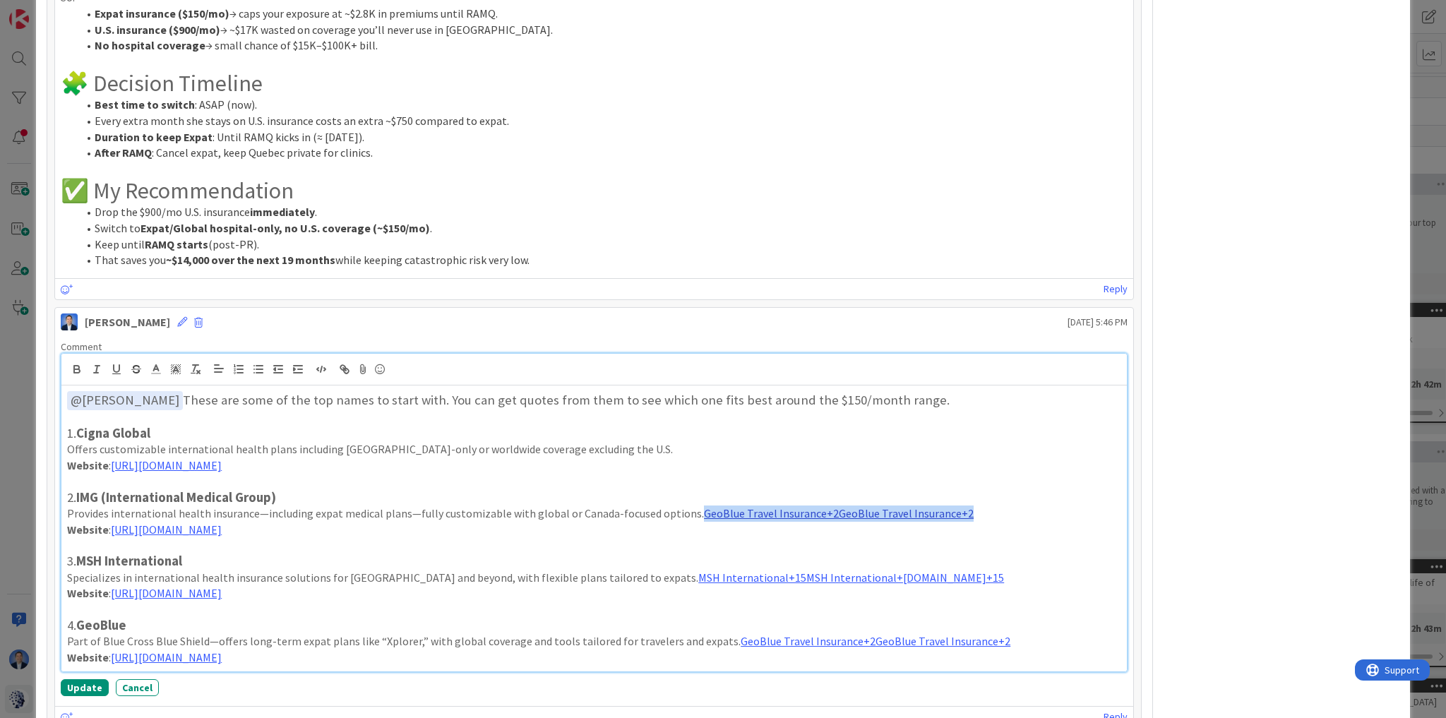
drag, startPoint x: 958, startPoint y: 511, endPoint x: 684, endPoint y: 508, distance: 274.0
click at [684, 508] on p "Provides international health insurance—including expat medical plans—fully cus…" at bounding box center [594, 514] width 1054 height 16
drag, startPoint x: 932, startPoint y: 574, endPoint x: 611, endPoint y: 578, distance: 320.6
click at [611, 578] on p "Specializes in international health insurance solutions for [GEOGRAPHIC_DATA] a…" at bounding box center [594, 578] width 1054 height 16
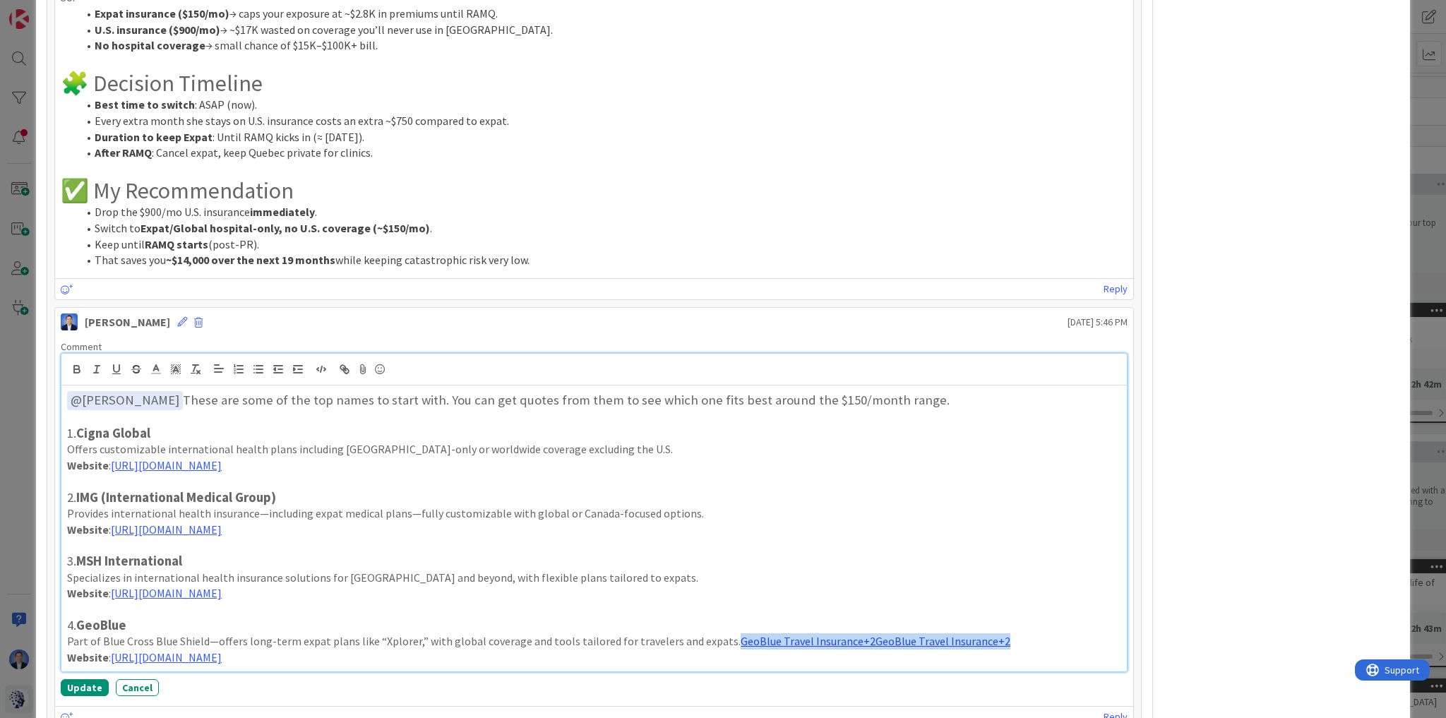
drag, startPoint x: 993, startPoint y: 638, endPoint x: 715, endPoint y: 633, distance: 278.2
click at [715, 633] on p "Part of Blue Cross Blue Shield—offers long-term expat plans like “Xplorer,” wit…" at bounding box center [594, 641] width 1054 height 16
click at [222, 656] on link "[URL][DOMAIN_NAME]" at bounding box center [166, 657] width 111 height 14
click at [218, 679] on link "[URL][DOMAIN_NAME]" at bounding box center [176, 685] width 97 height 18
click at [197, 464] on link "[URL][DOMAIN_NAME]" at bounding box center [166, 465] width 111 height 14
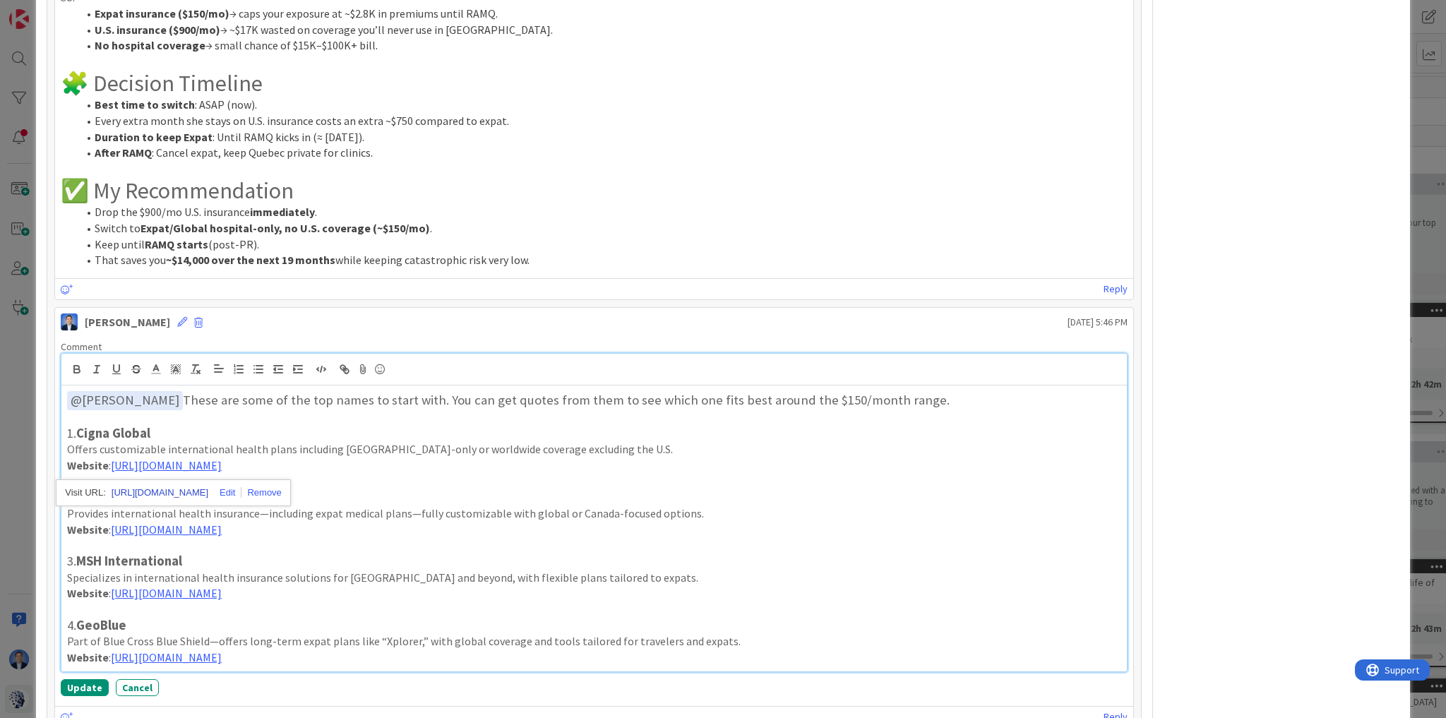
click at [208, 489] on link "[URL][DOMAIN_NAME]" at bounding box center [160, 493] width 97 height 18
click at [387, 531] on p "Website : [URL][DOMAIN_NAME]" at bounding box center [594, 530] width 1054 height 16
click at [198, 523] on link "[URL][DOMAIN_NAME]" at bounding box center [166, 529] width 111 height 14
click at [198, 551] on link "[URL][DOMAIN_NAME]" at bounding box center [159, 557] width 97 height 18
click at [222, 590] on link "[URL][DOMAIN_NAME]" at bounding box center [166, 593] width 111 height 14
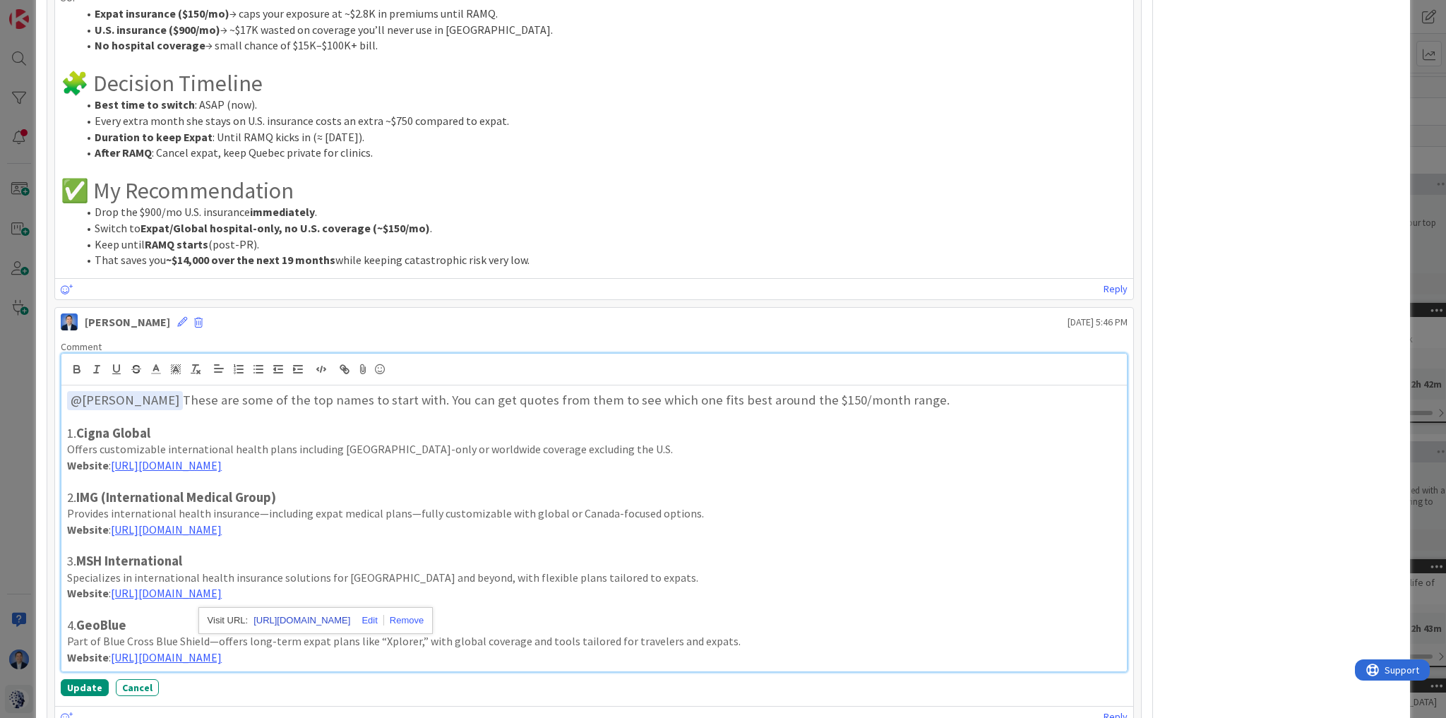
click at [301, 615] on link "[URL][DOMAIN_NAME]" at bounding box center [301, 620] width 97 height 18
click at [74, 690] on button "Update" at bounding box center [85, 687] width 48 height 17
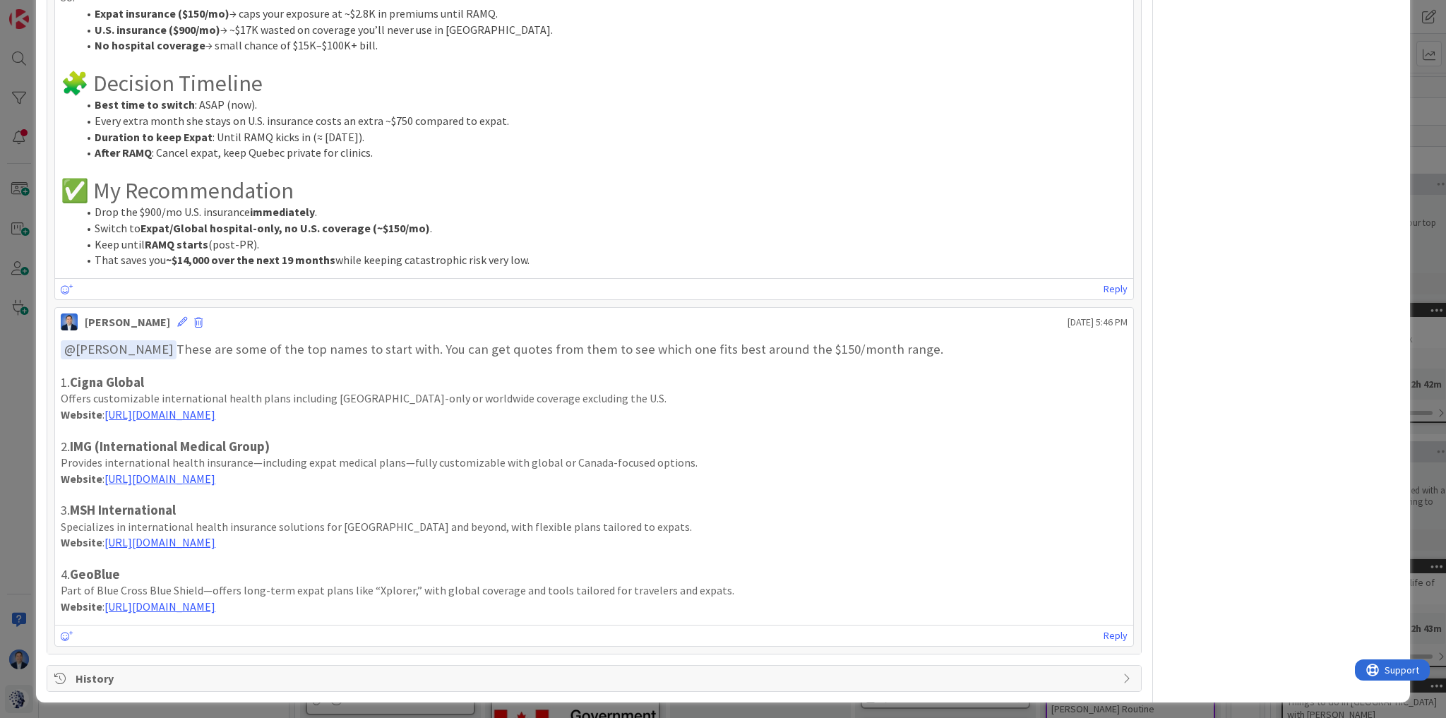
click at [768, 178] on h1 "✅ My Recommendation" at bounding box center [594, 190] width 1067 height 27
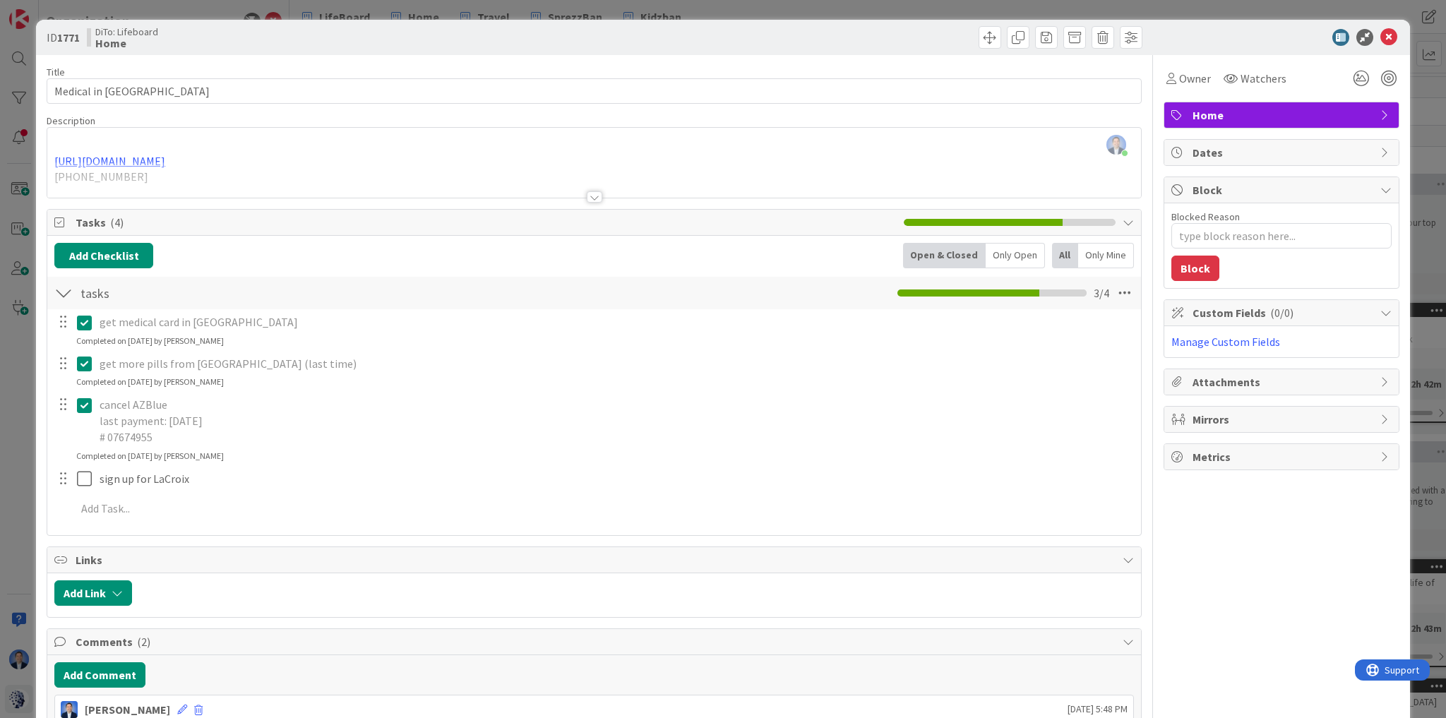
scroll to position [0, 0]
click at [1269, 381] on span "Attachments" at bounding box center [1283, 382] width 181 height 17
click at [1308, 413] on icon at bounding box center [1314, 415] width 14 height 11
click at [1301, 402] on input "file" at bounding box center [1301, 402] width 0 height 0
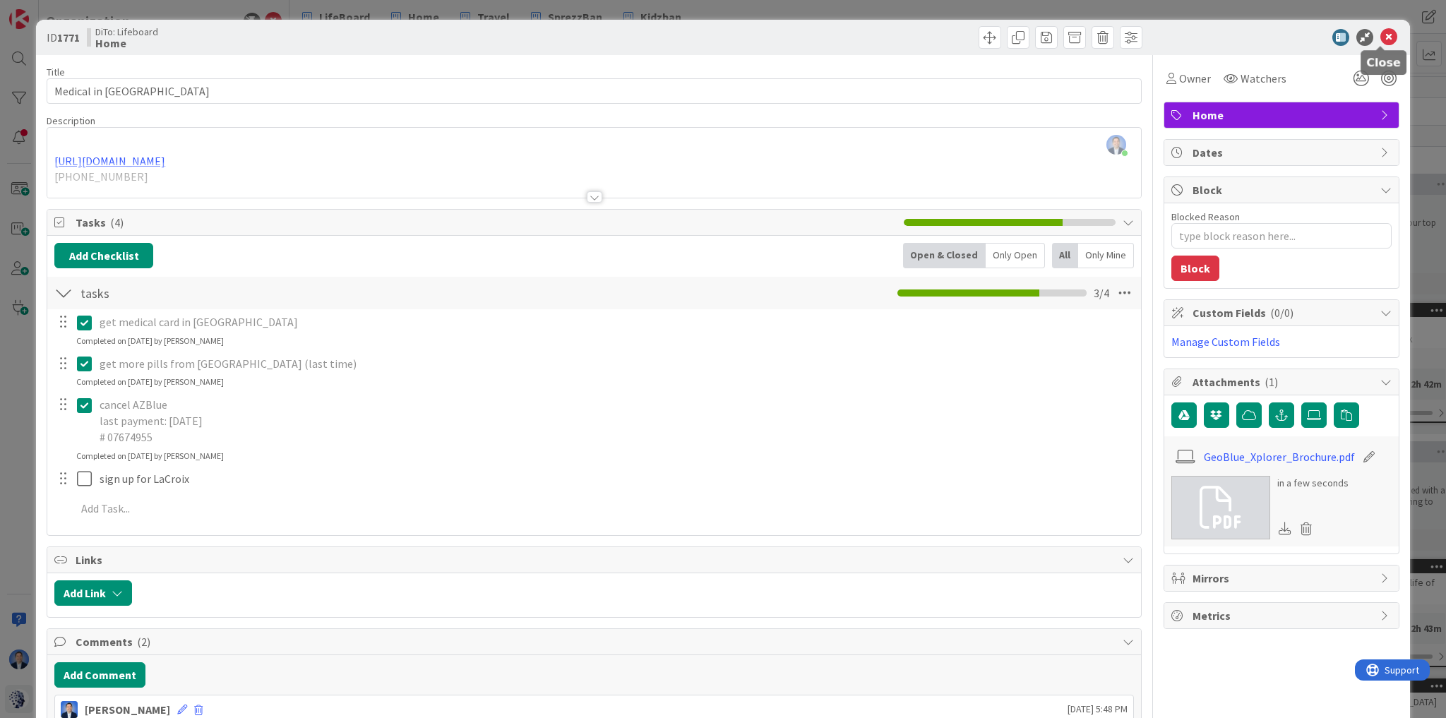
click at [1380, 40] on icon at bounding box center [1388, 37] width 17 height 17
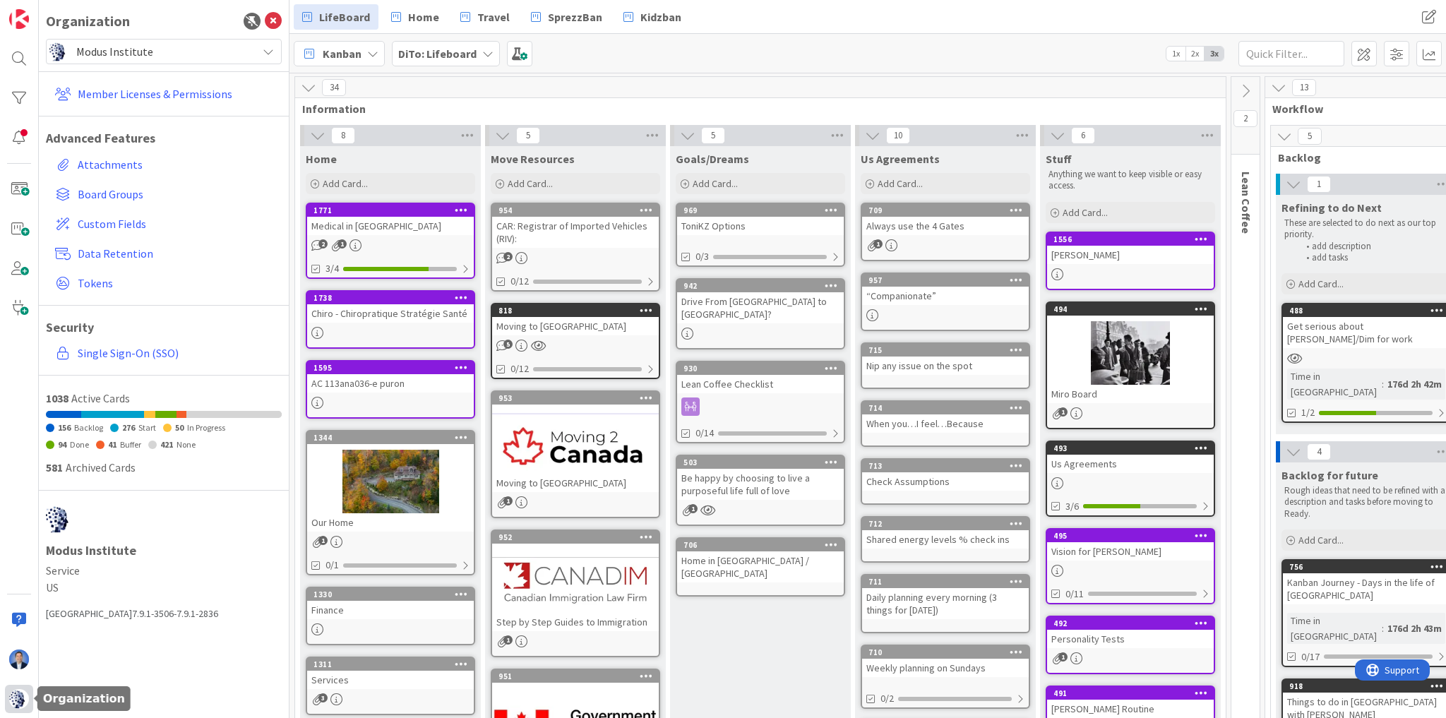
click at [6, 703] on div at bounding box center [19, 699] width 28 height 28
click at [390, 223] on div "Medical in [GEOGRAPHIC_DATA]" at bounding box center [390, 226] width 167 height 18
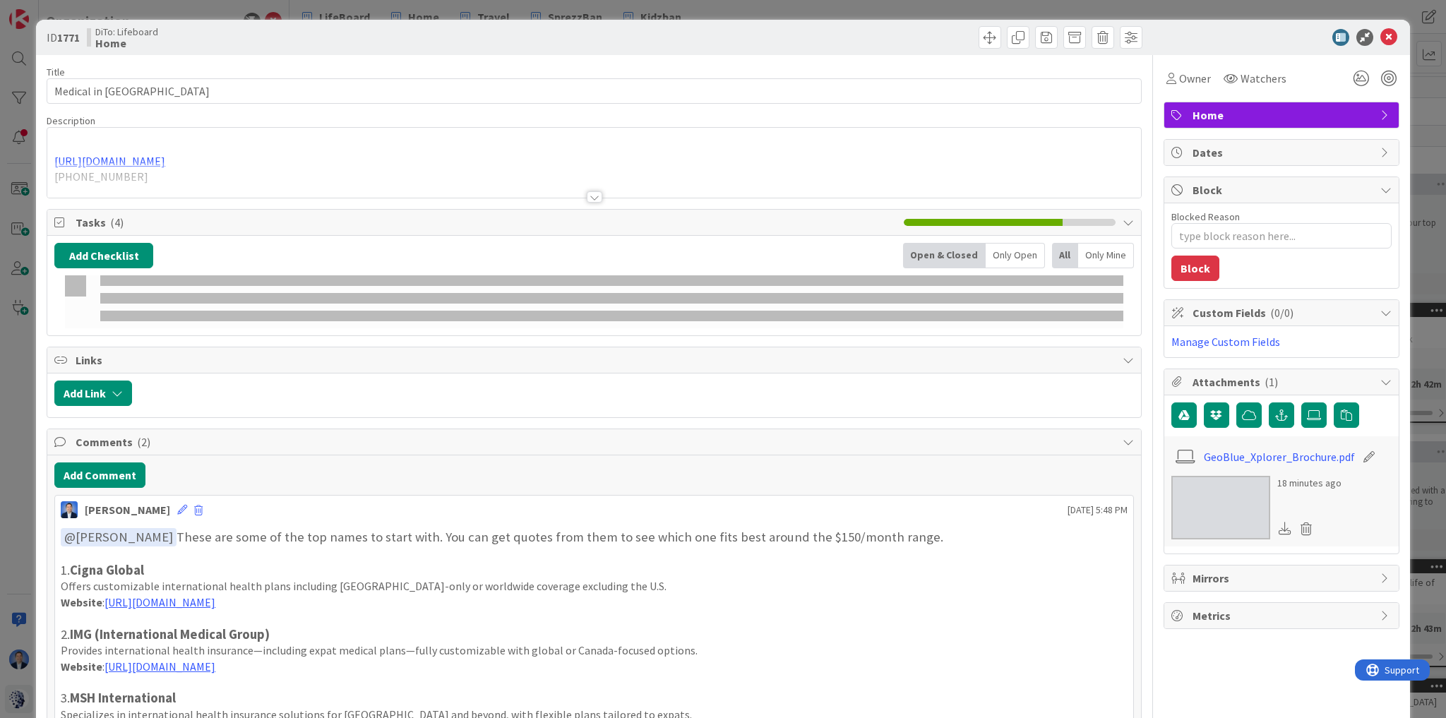
type textarea "x"
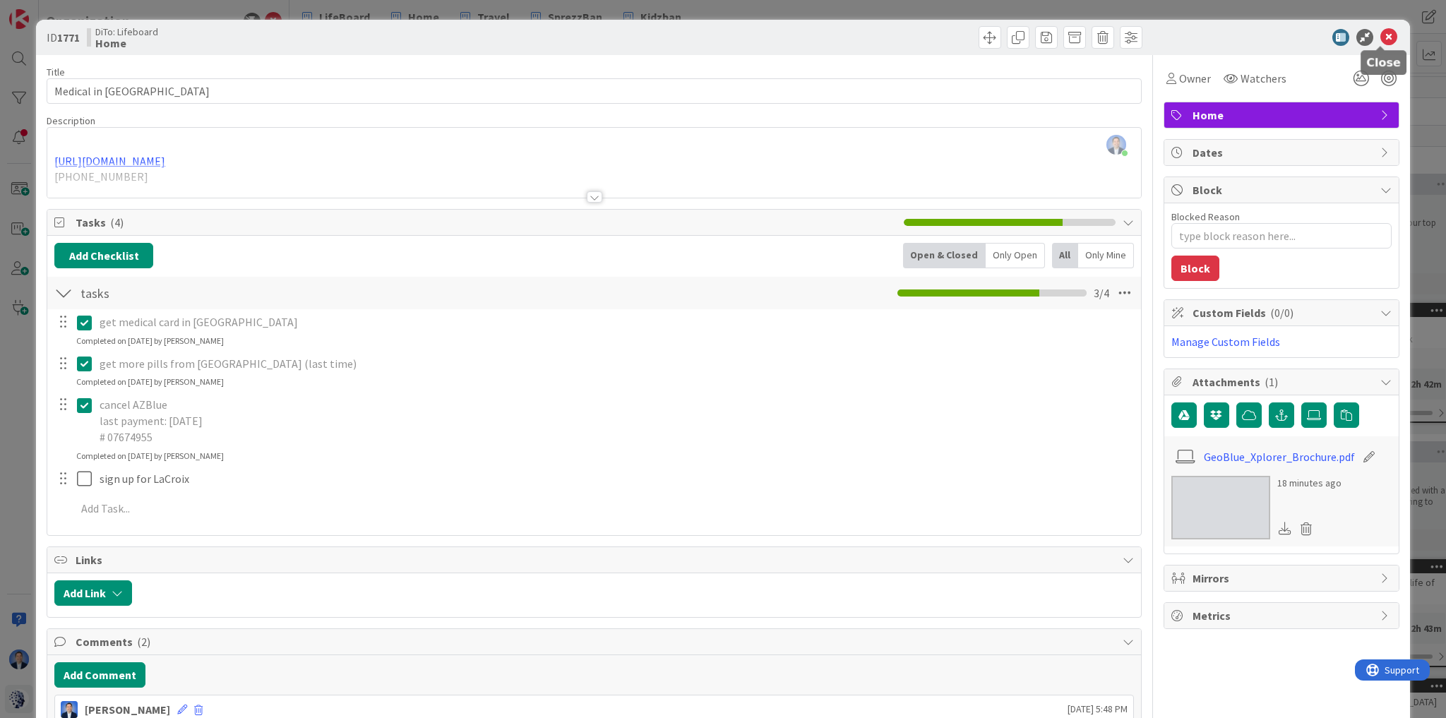
click at [1381, 37] on icon at bounding box center [1388, 37] width 17 height 17
